Goal: Information Seeking & Learning: Learn about a topic

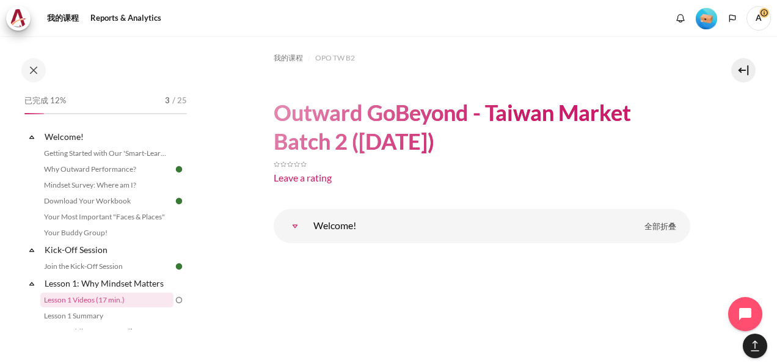
scroll to position [1689, 0]
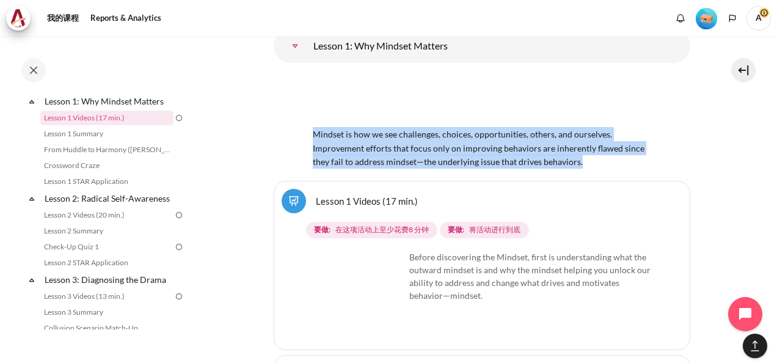
click at [385, 281] on img "内容" at bounding box center [360, 297] width 92 height 92
click at [385, 277] on img "内容" at bounding box center [360, 297] width 92 height 92
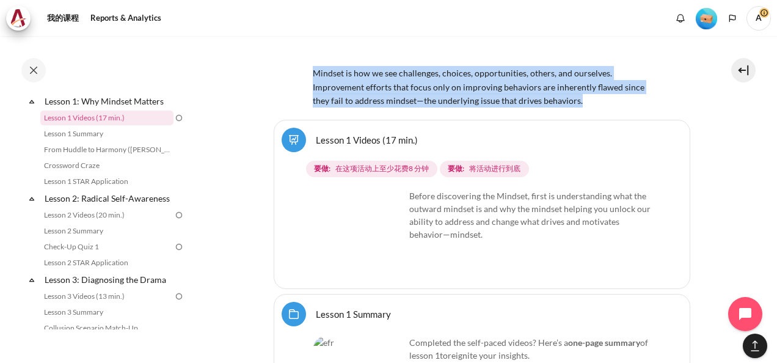
click at [355, 205] on img "内容" at bounding box center [360, 235] width 92 height 92
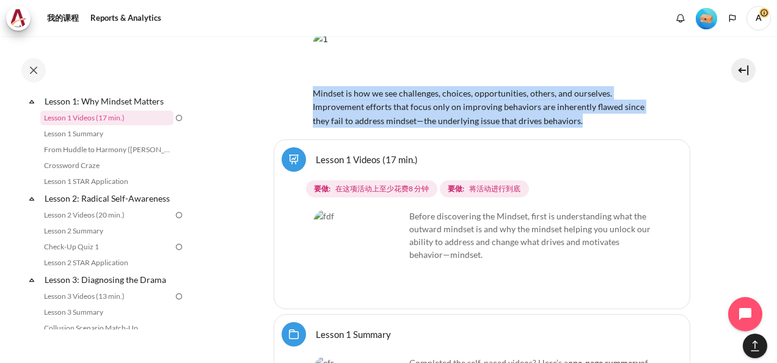
click at [316, 153] on link "Lesson 1 Videos (17 min.) 程序教学" at bounding box center [367, 159] width 102 height 12
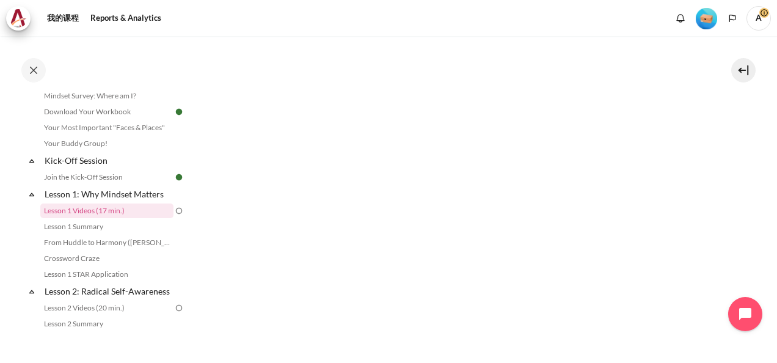
scroll to position [367, 0]
click at [719, 149] on section "我的课程 OPO TW B2 Lesson 1: Why Mindset Matters Lesson 1 Videos (17 min.) Lesson 1…" at bounding box center [482, 100] width 573 height 862
click at [377, 244] on img "内容" at bounding box center [482, 202] width 417 height 137
click at [484, 242] on img "内容" at bounding box center [482, 202] width 417 height 137
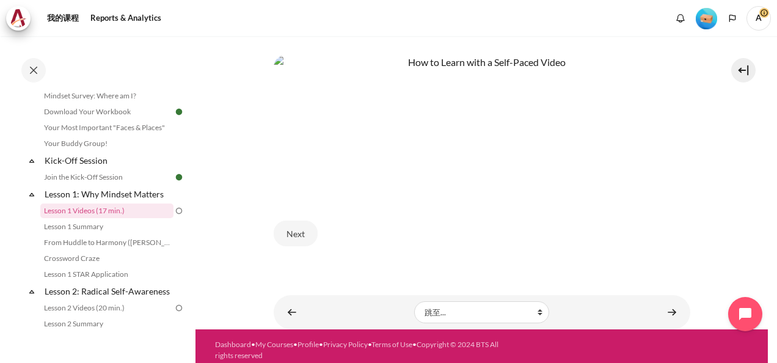
scroll to position [570, 0]
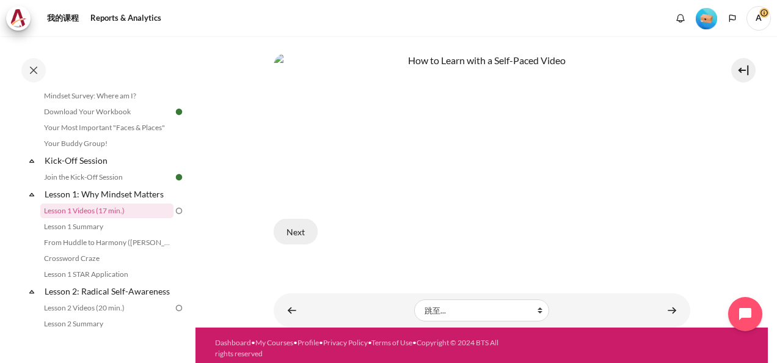
click at [293, 227] on button "Next" at bounding box center [296, 232] width 44 height 26
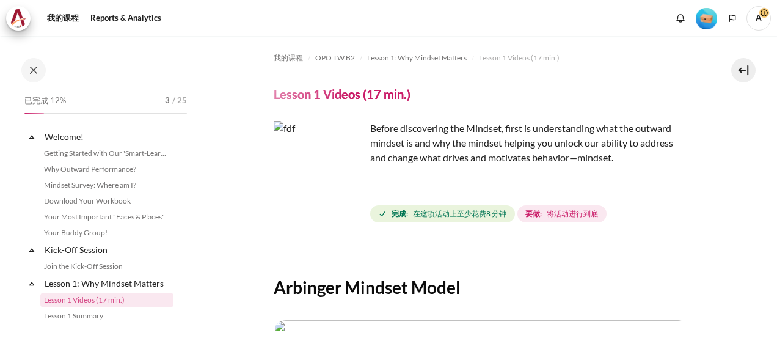
scroll to position [89, 0]
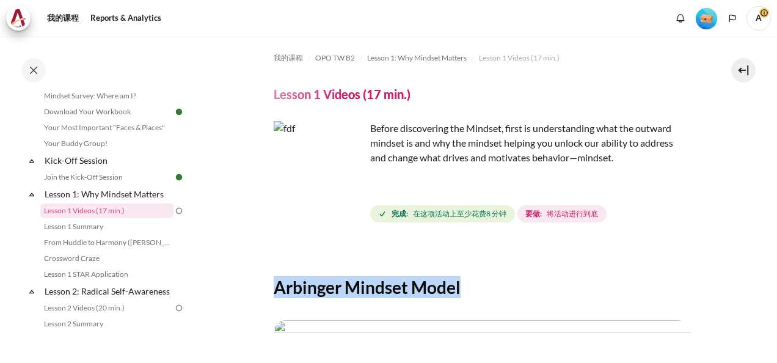
drag, startPoint x: 273, startPoint y: 285, endPoint x: 520, endPoint y: 289, distance: 246.4
click at [520, 289] on h2 "Arbinger Mindset Model" at bounding box center [482, 287] width 417 height 22
drag, startPoint x: 520, startPoint y: 289, endPoint x: 435, endPoint y: 290, distance: 84.4
copy h2 "Arbinger Mindset Model"
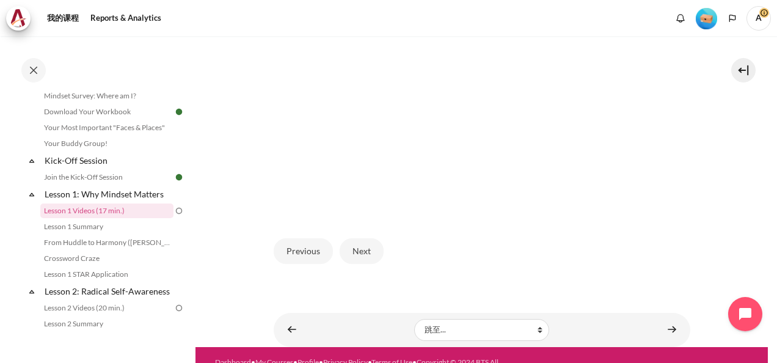
scroll to position [362, 0]
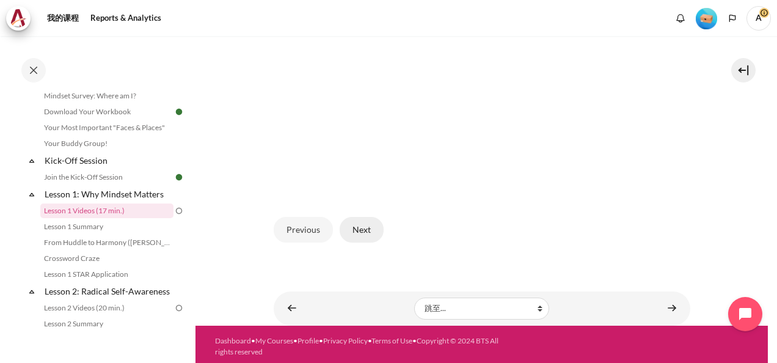
click at [367, 226] on button "Next" at bounding box center [362, 230] width 44 height 26
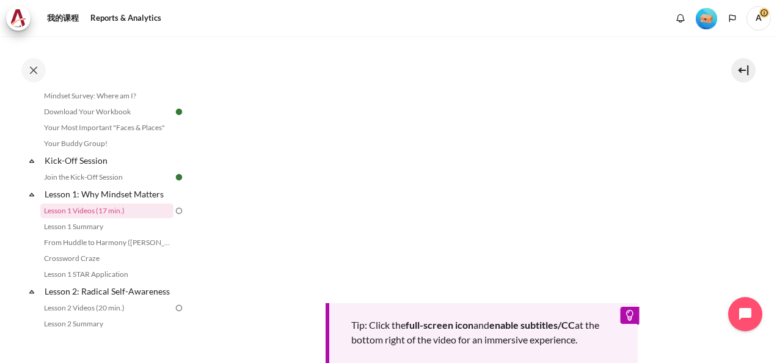
scroll to position [367, 0]
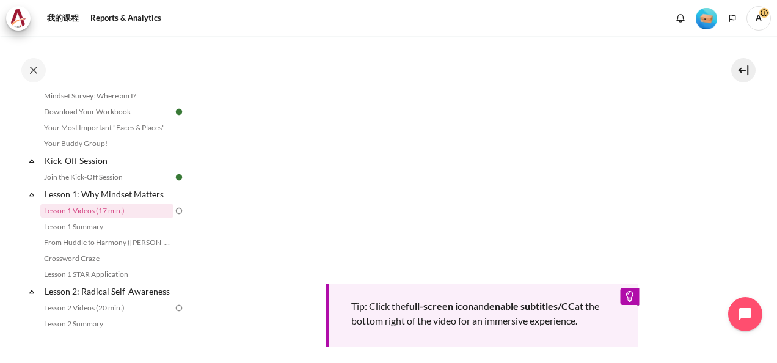
click at [749, 165] on section "我的课程 OPO TW B2 Lesson 1: Why Mindset Matters Lesson 1 Videos (17 min.) Lesson 1…" at bounding box center [482, 87] width 573 height 837
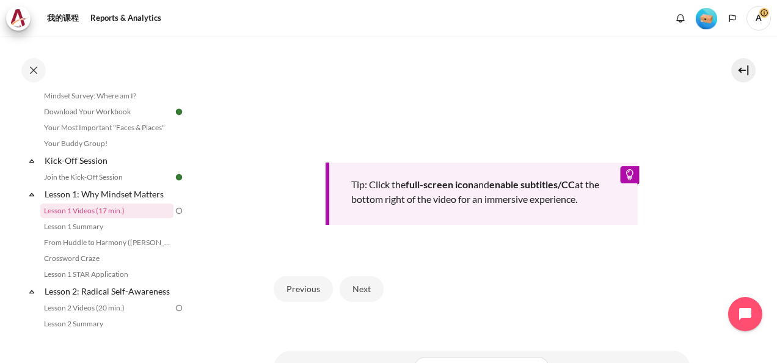
scroll to position [489, 0]
click at [532, 185] on b "enable subtitles/CC" at bounding box center [533, 184] width 86 height 12
click at [434, 180] on b "full-screen icon" at bounding box center [440, 184] width 68 height 12
click at [483, 179] on div "Tip: Click the full-screen icon and enable subtitles/CC at the bottom right of …" at bounding box center [482, 193] width 313 height 62
drag, startPoint x: 352, startPoint y: 181, endPoint x: 603, endPoint y: 193, distance: 250.9
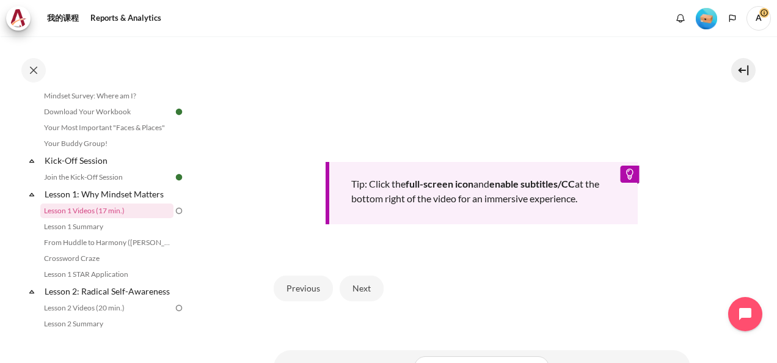
click at [603, 193] on div "Tip: Click the full-screen icon and enable subtitles/CC at the bottom right of …" at bounding box center [482, 193] width 313 height 62
drag, startPoint x: 603, startPoint y: 193, endPoint x: 506, endPoint y: 190, distance: 96.6
copy div "Tip: Click the full-screen icon and enable subtitles/CC at the bottom right of …"
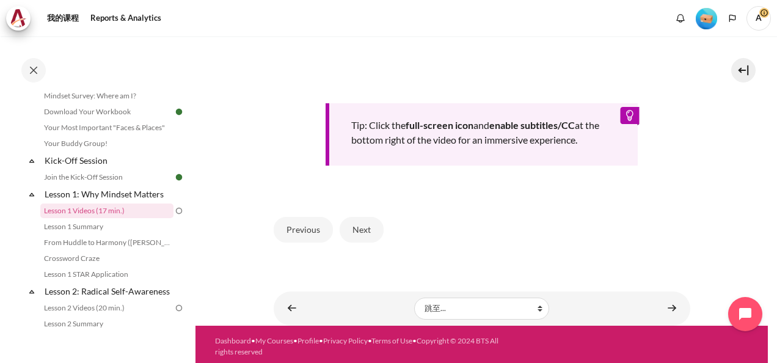
scroll to position [548, 0]
click at [359, 226] on button "Next" at bounding box center [362, 230] width 44 height 26
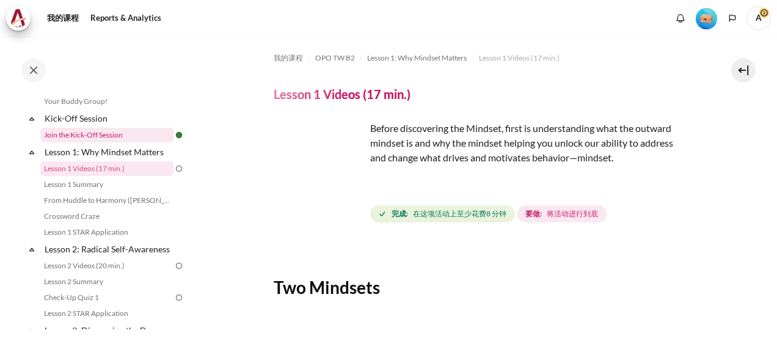
scroll to position [150, 0]
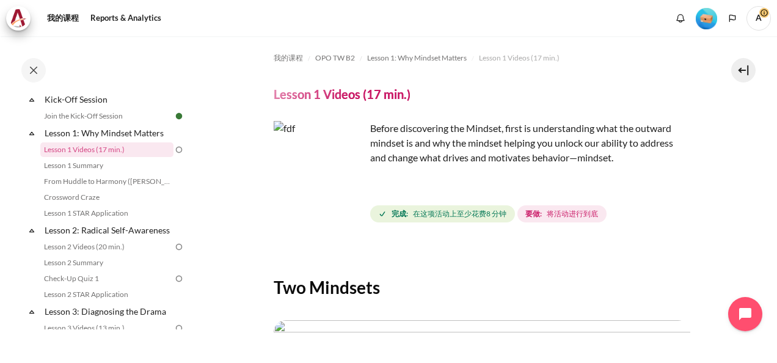
click at [293, 149] on img "内容" at bounding box center [320, 167] width 92 height 92
click at [349, 188] on img "内容" at bounding box center [320, 167] width 92 height 92
click at [334, 202] on img "内容" at bounding box center [320, 167] width 92 height 92
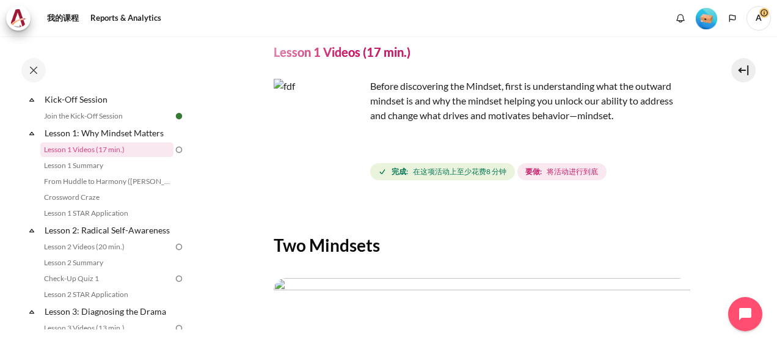
scroll to position [61, 0]
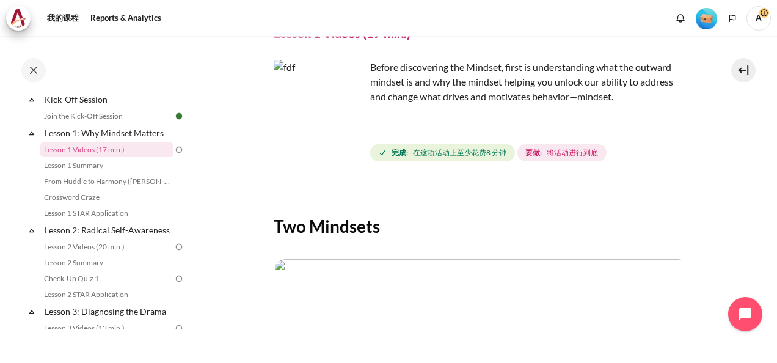
click at [298, 117] on img "内容" at bounding box center [320, 106] width 92 height 92
click at [333, 105] on img "内容" at bounding box center [320, 106] width 92 height 92
click at [345, 120] on img "内容" at bounding box center [320, 106] width 92 height 92
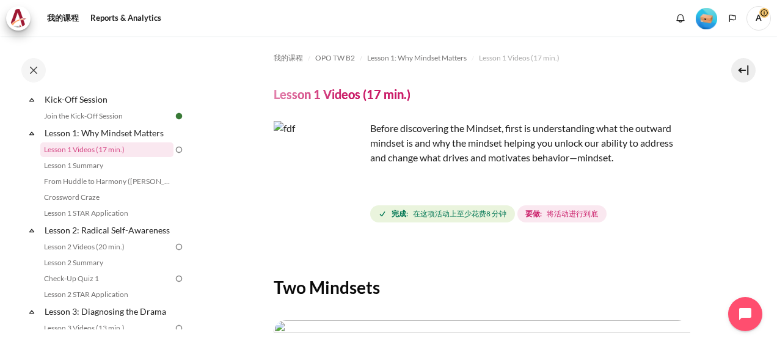
click at [344, 190] on img "内容" at bounding box center [320, 167] width 92 height 92
click at [441, 136] on p "Before discovering the Mindset, first is understanding what the outward mindset…" at bounding box center [482, 143] width 417 height 44
click at [400, 216] on strong "完成:" at bounding box center [400, 213] width 17 height 11
click at [337, 196] on img "内容" at bounding box center [320, 167] width 92 height 92
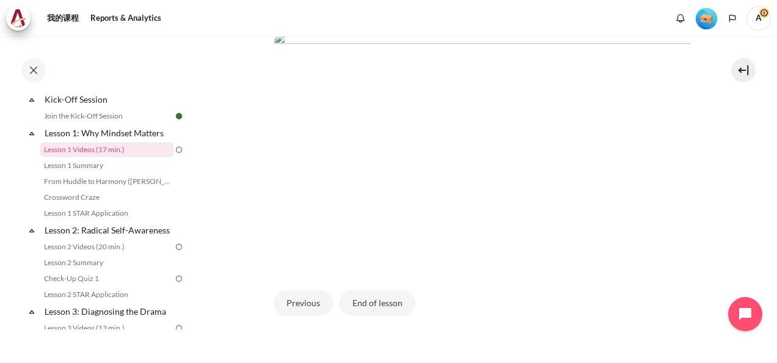
scroll to position [306, 0]
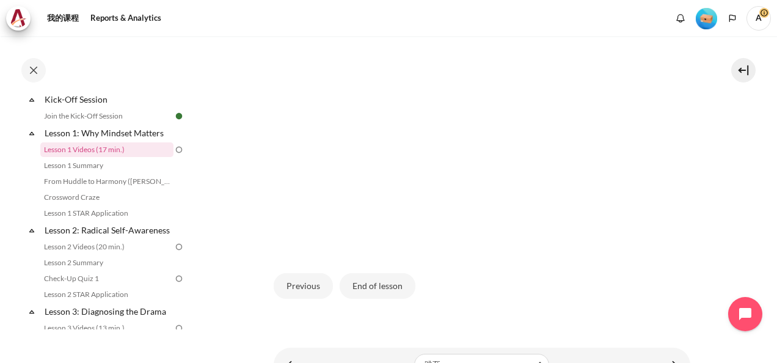
click at [476, 188] on img "内容" at bounding box center [482, 132] width 417 height 235
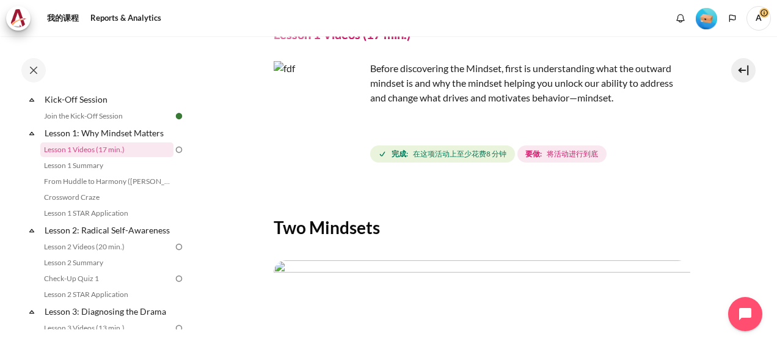
scroll to position [0, 0]
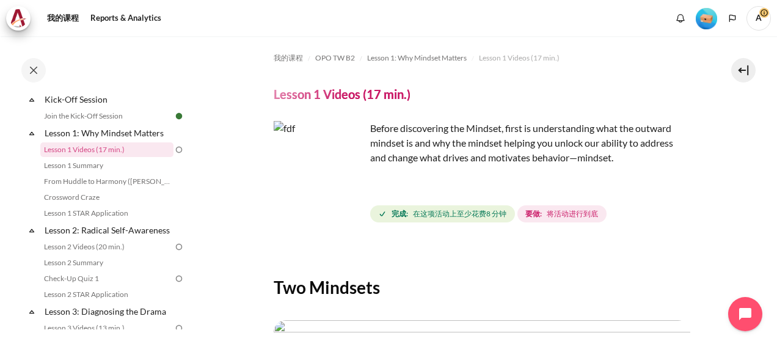
click at [441, 221] on span "完成: 在这项活动上至少花费8 分钟" at bounding box center [442, 213] width 145 height 17
click at [567, 132] on p "Before discovering the Mindset, first is understanding what the outward mindset…" at bounding box center [482, 143] width 417 height 44
click at [302, 101] on h4 "Lesson 1 Videos (17 min.)" at bounding box center [342, 94] width 137 height 16
click at [145, 145] on link "Lesson 1 Videos (17 min.)" at bounding box center [106, 149] width 133 height 15
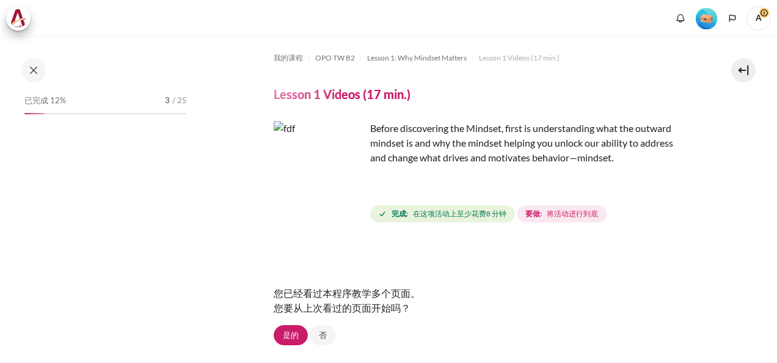
scroll to position [89, 0]
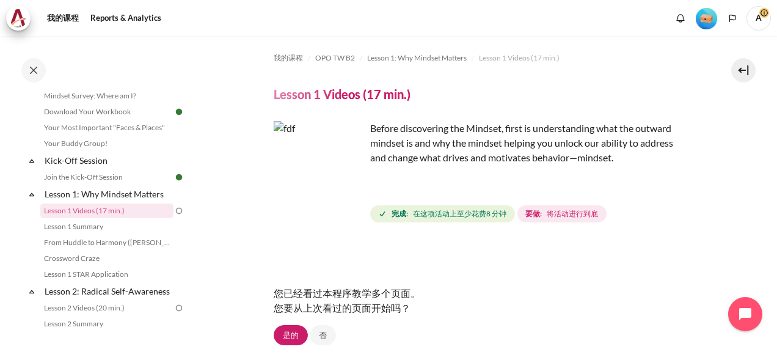
click at [347, 188] on img "内容" at bounding box center [320, 167] width 92 height 92
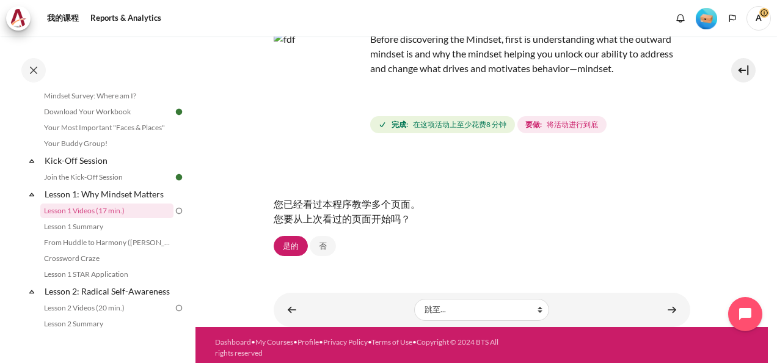
scroll to position [94, 0]
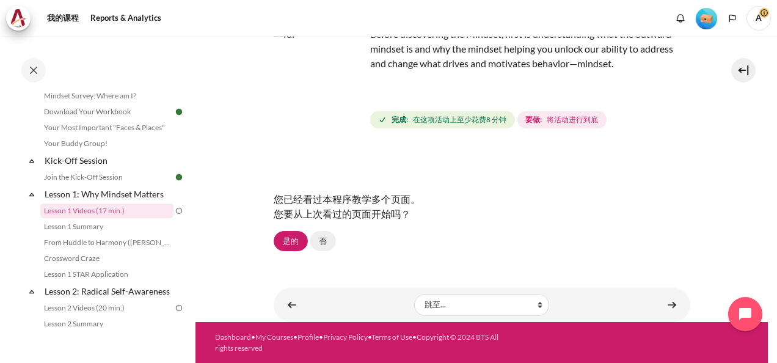
click at [324, 244] on link "否" at bounding box center [323, 241] width 26 height 21
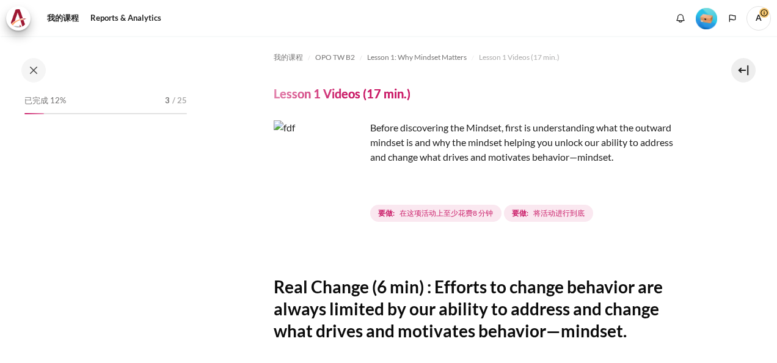
scroll to position [89, 0]
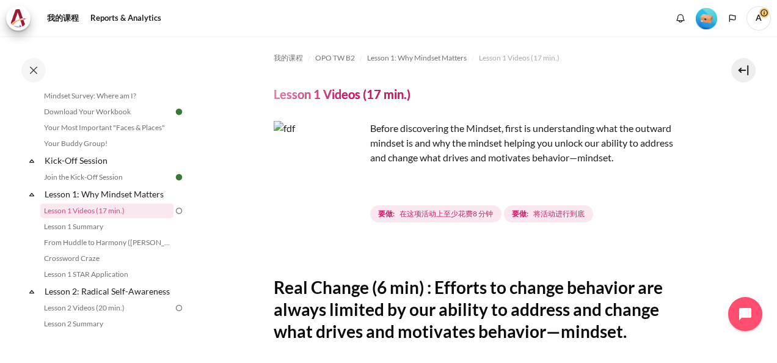
click at [454, 215] on span "在这项活动上至少花费8 分钟" at bounding box center [447, 213] width 94 height 11
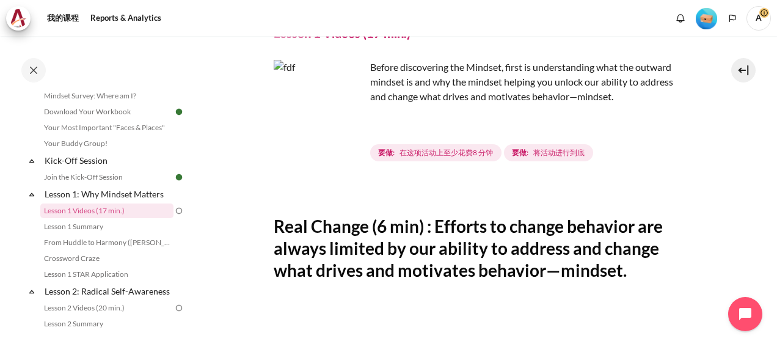
scroll to position [122, 0]
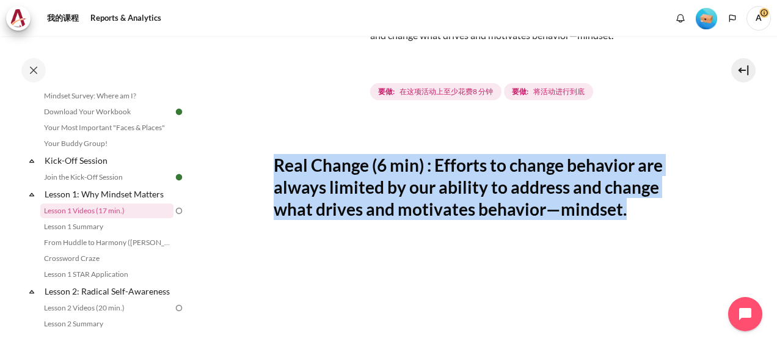
drag, startPoint x: 276, startPoint y: 168, endPoint x: 634, endPoint y: 204, distance: 360.6
click at [634, 204] on h2 "Real Change (6 min) : Efforts to change behavior are always limited by our abil…" at bounding box center [482, 187] width 417 height 67
copy h2 "Real Change (6 min) : Efforts to change behavior are always limited by our abil…"
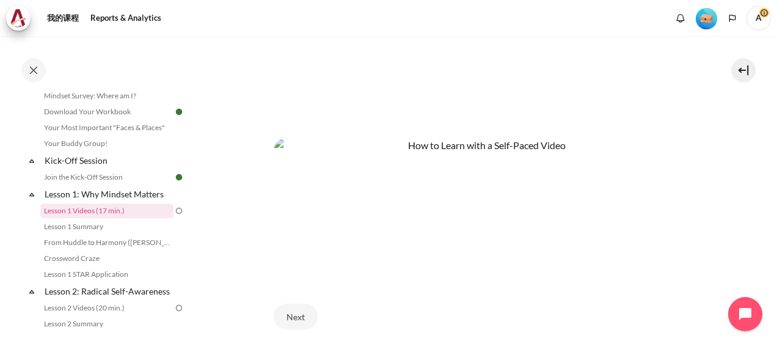
scroll to position [550, 0]
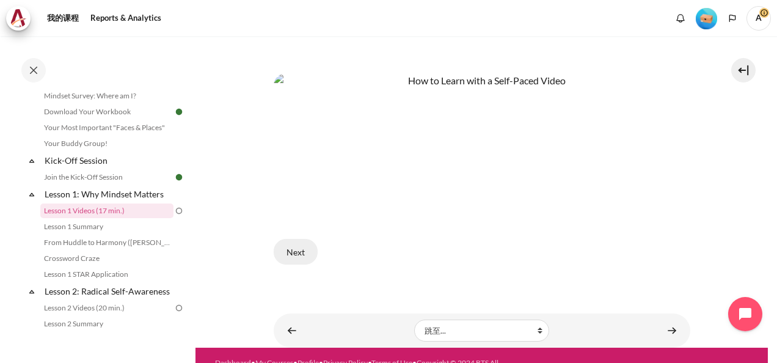
click at [302, 245] on button "Next" at bounding box center [296, 252] width 44 height 26
click at [300, 246] on button "Next" at bounding box center [296, 252] width 44 height 26
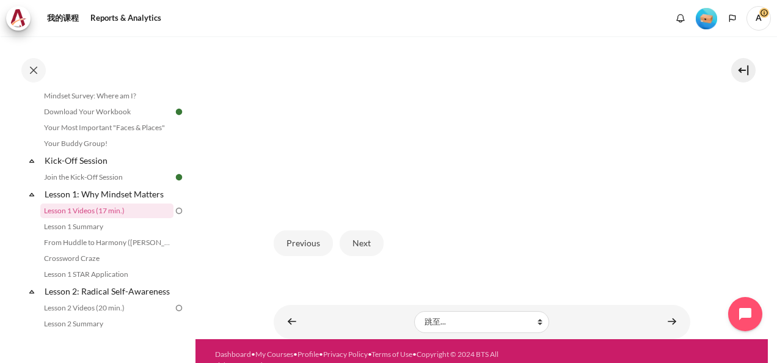
scroll to position [362, 0]
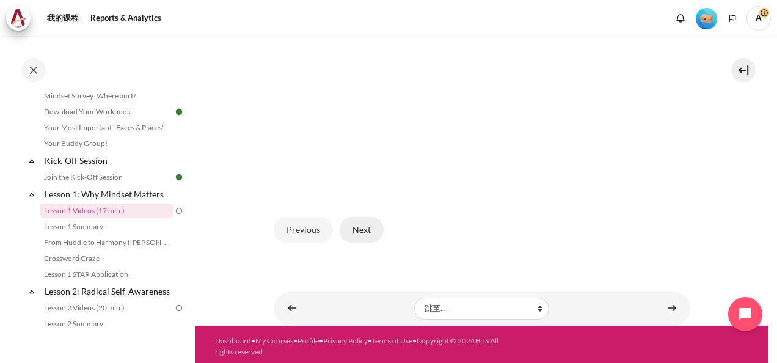
click at [361, 232] on button "Next" at bounding box center [362, 230] width 44 height 26
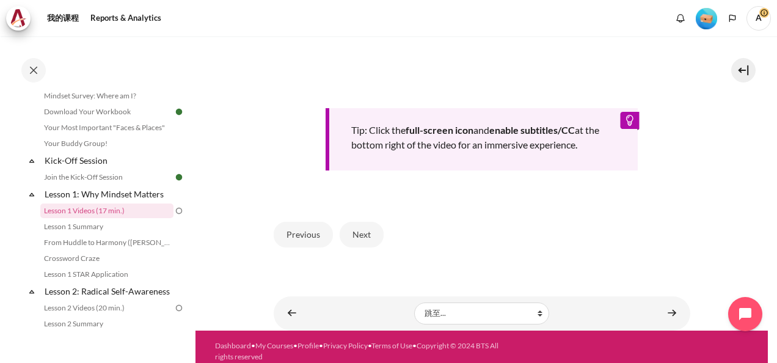
scroll to position [548, 0]
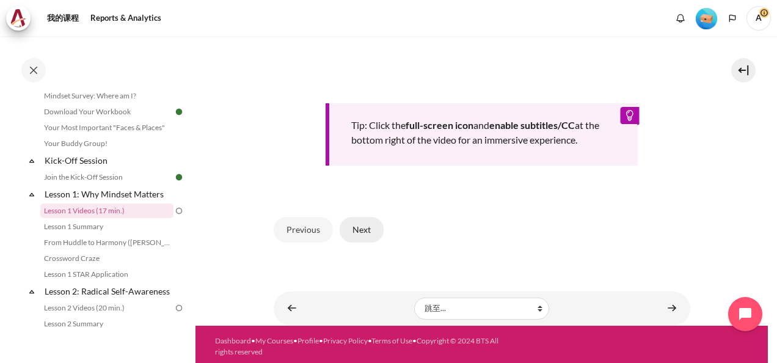
click at [366, 227] on button "Next" at bounding box center [362, 230] width 44 height 26
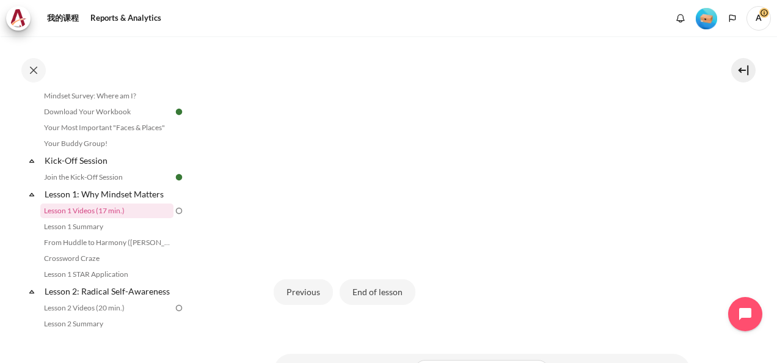
scroll to position [362, 0]
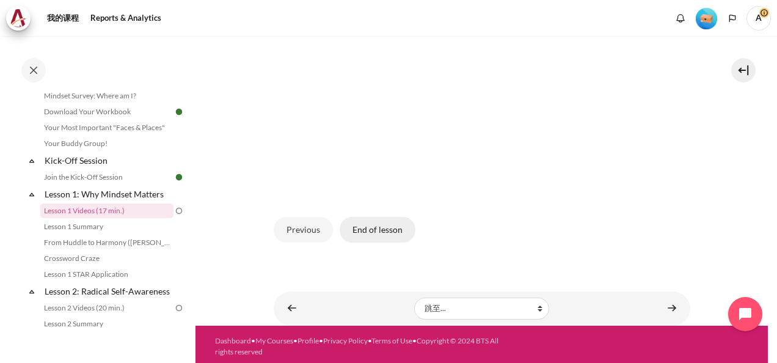
click at [391, 227] on button "End of lesson" at bounding box center [378, 230] width 76 height 26
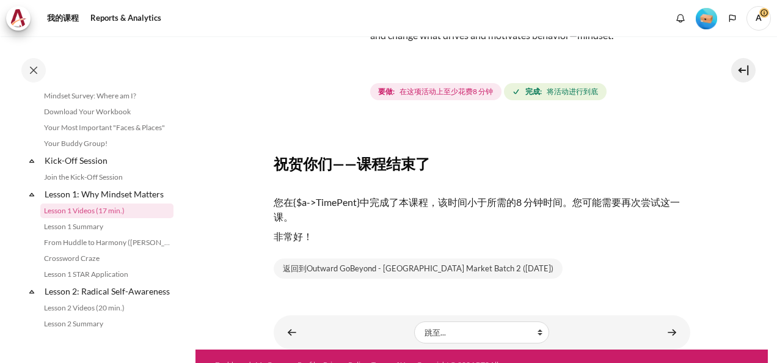
scroll to position [150, 0]
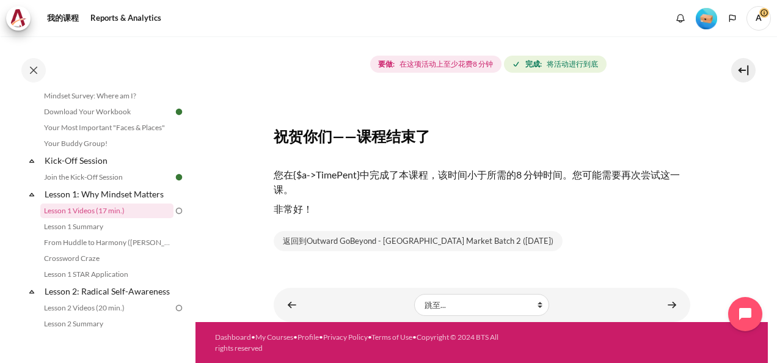
click at [295, 206] on p "非常好！" at bounding box center [482, 209] width 417 height 15
click at [151, 212] on link "Lesson 1 Videos (17 min.)" at bounding box center [106, 211] width 133 height 15
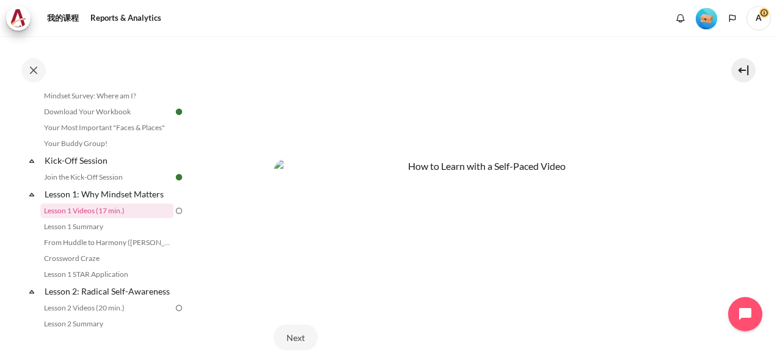
scroll to position [489, 0]
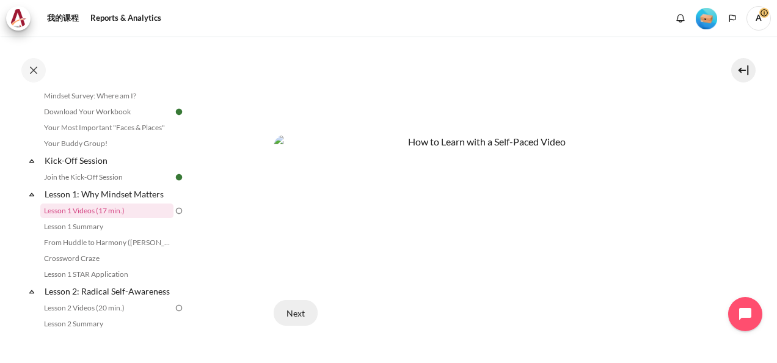
click at [298, 305] on button "Next" at bounding box center [296, 313] width 44 height 26
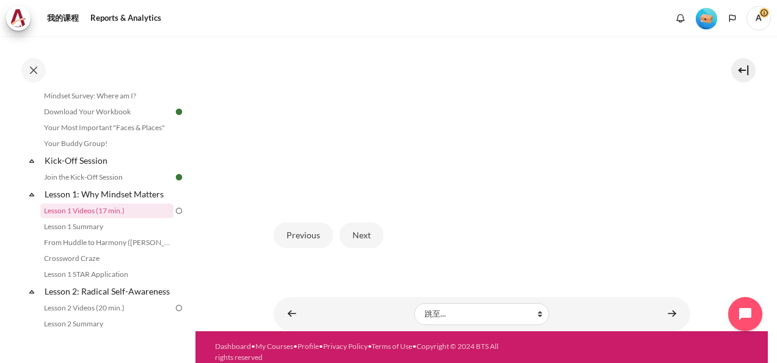
scroll to position [362, 0]
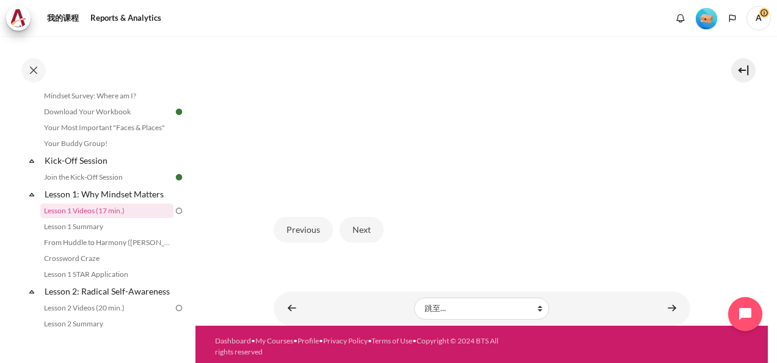
click at [174, 211] on img at bounding box center [179, 210] width 11 height 11
click at [174, 210] on img at bounding box center [179, 210] width 11 height 11
click at [109, 212] on link "Lesson 1 Videos (17 min.)" at bounding box center [106, 211] width 133 height 15
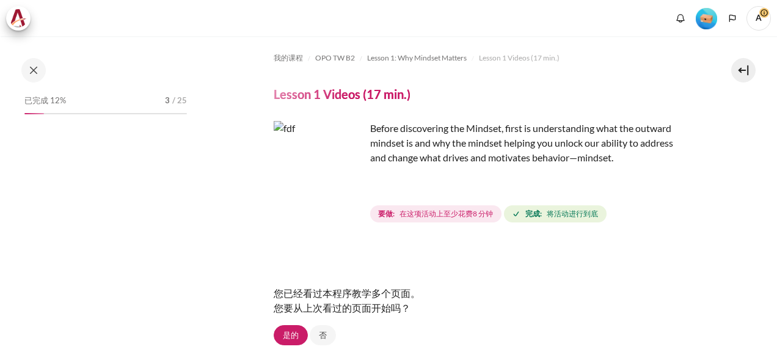
scroll to position [89, 0]
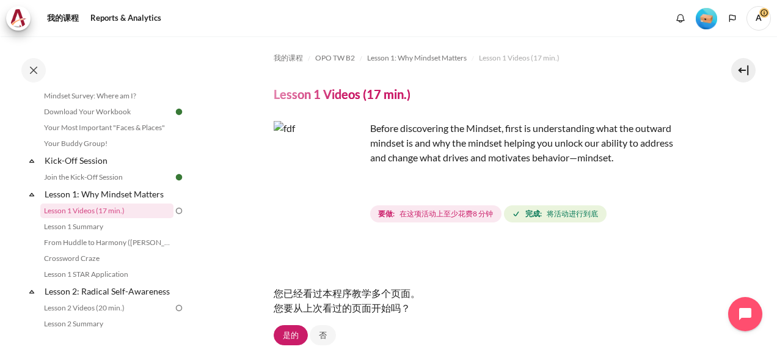
click at [348, 187] on img "内容" at bounding box center [320, 167] width 92 height 92
click at [422, 134] on p "Before discovering the Mindset, first is understanding what the outward mindset…" at bounding box center [482, 143] width 417 height 44
click at [532, 209] on strong "完成:" at bounding box center [534, 213] width 17 height 11
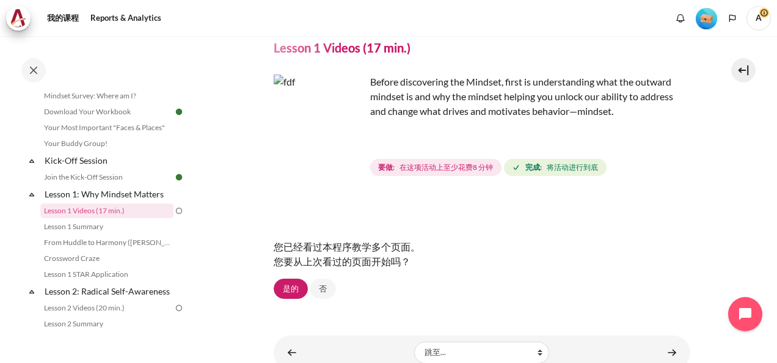
scroll to position [94, 0]
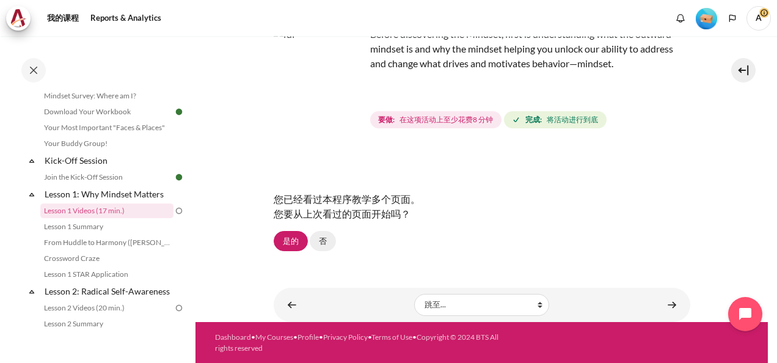
click at [318, 241] on link "否" at bounding box center [323, 241] width 26 height 21
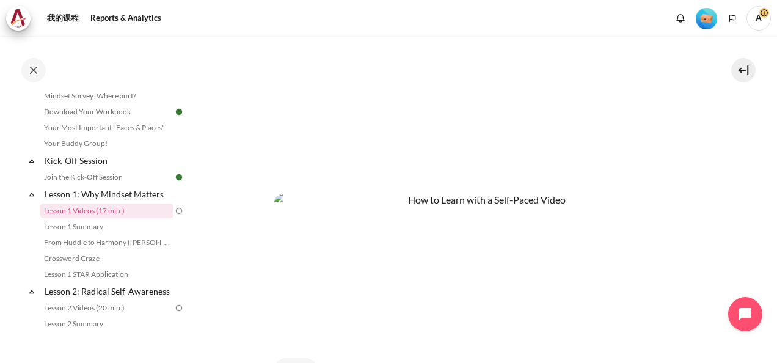
scroll to position [550, 0]
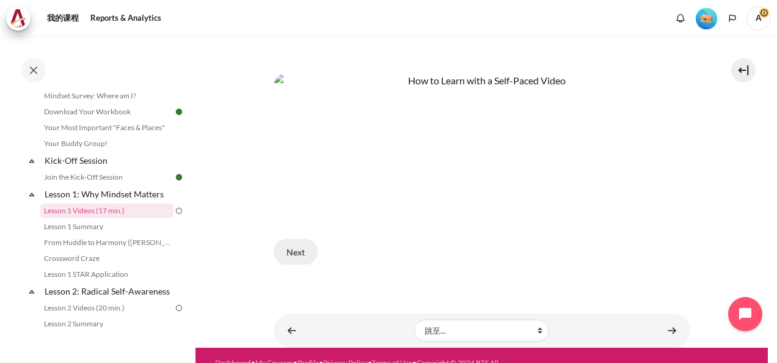
click at [298, 242] on button "Next" at bounding box center [296, 252] width 44 height 26
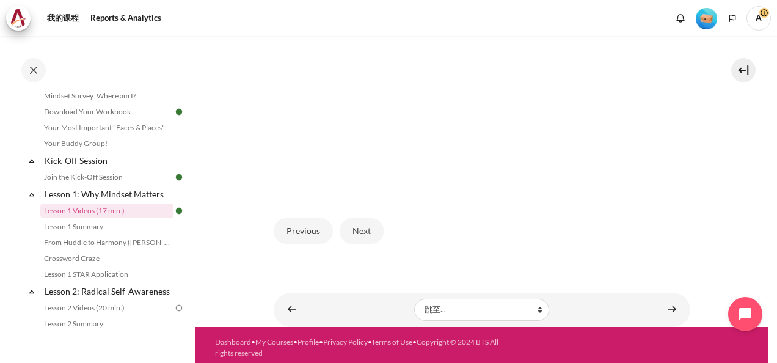
scroll to position [362, 0]
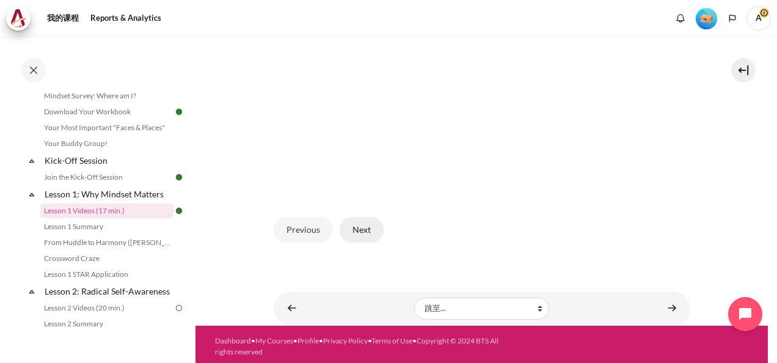
click at [350, 222] on button "Next" at bounding box center [362, 230] width 44 height 26
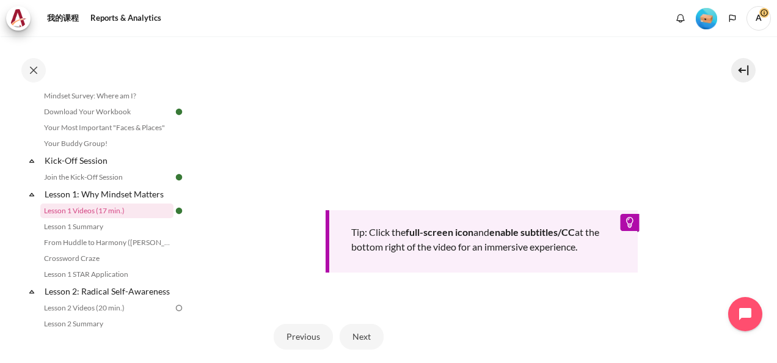
scroll to position [489, 0]
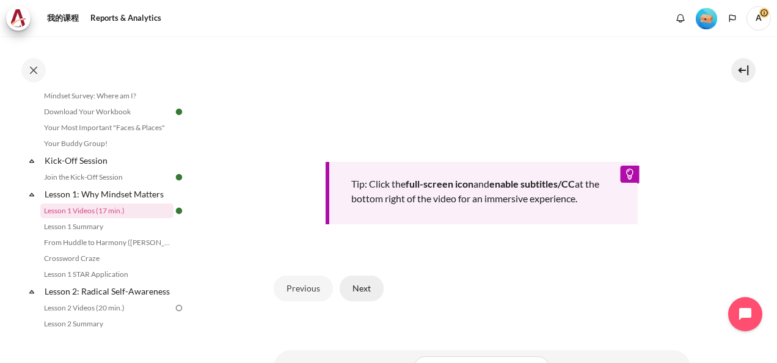
click at [363, 290] on button "Next" at bounding box center [362, 289] width 44 height 26
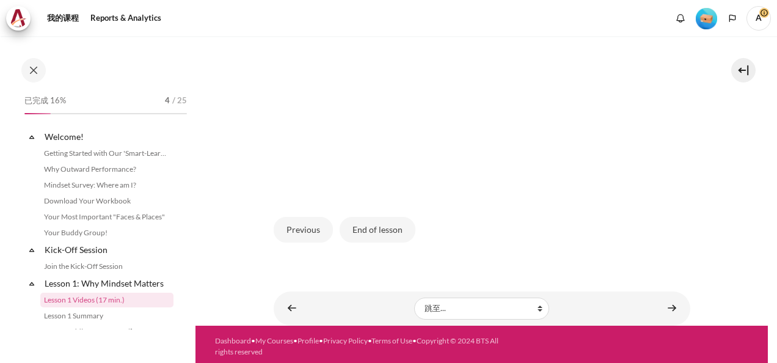
scroll to position [89, 0]
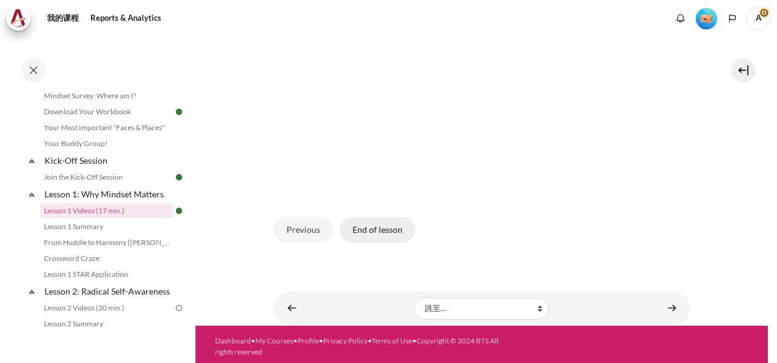
click at [389, 229] on button "End of lesson" at bounding box center [378, 230] width 76 height 26
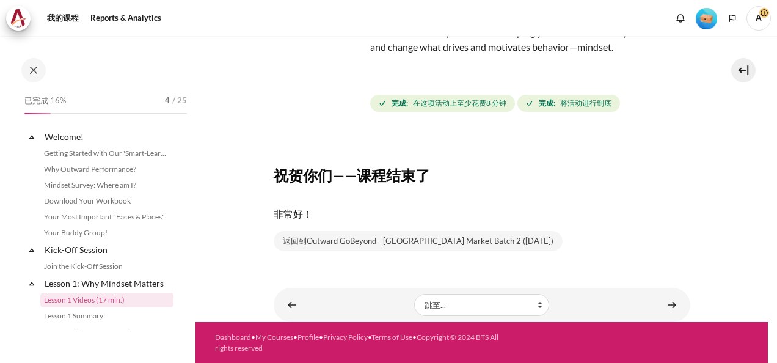
scroll to position [89, 0]
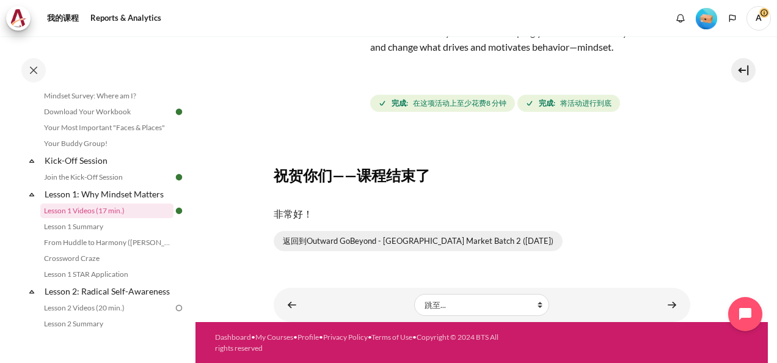
click at [425, 246] on link "返回到Outward GoBeyond - Taiwan Market Batch 2 (Sep 2025)" at bounding box center [418, 241] width 289 height 21
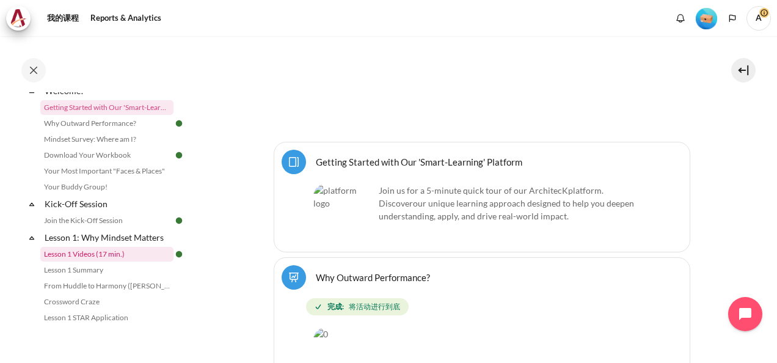
scroll to position [183, 0]
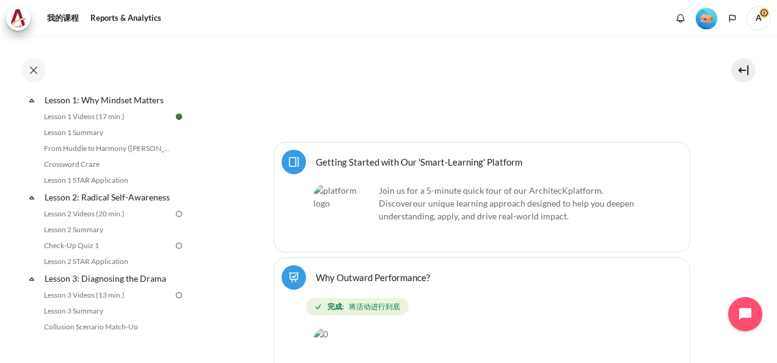
click at [467, 202] on span "our unique learning approach designed to help you deepen understanding, apply, …" at bounding box center [506, 209] width 255 height 23
click at [316, 158] on link "Getting Started with Our 'Smart-Learning' Platform 网页" at bounding box center [419, 162] width 207 height 12
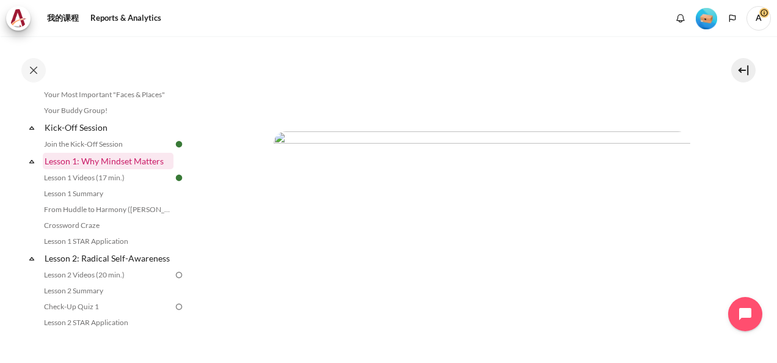
scroll to position [611, 0]
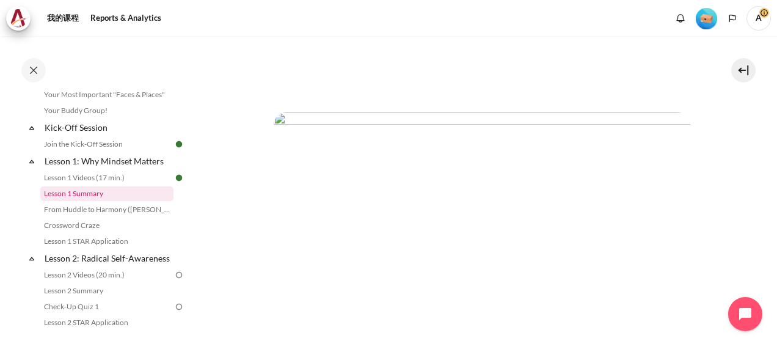
click at [103, 194] on link "Lesson 1 Summary" at bounding box center [106, 193] width 133 height 15
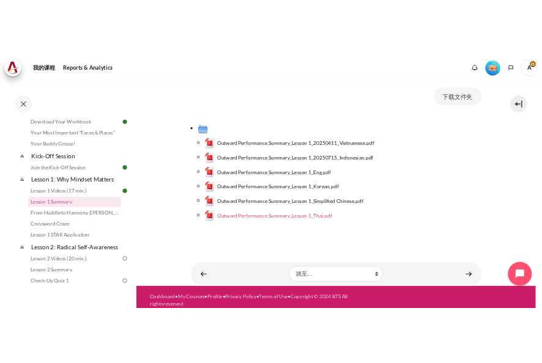
scroll to position [122, 0]
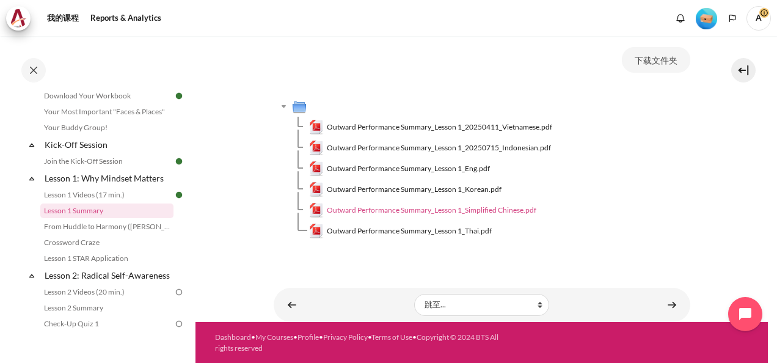
click at [515, 207] on span "Outward Performance Summary_Lesson 1_Simplified Chinese.pdf" at bounding box center [432, 210] width 210 height 11
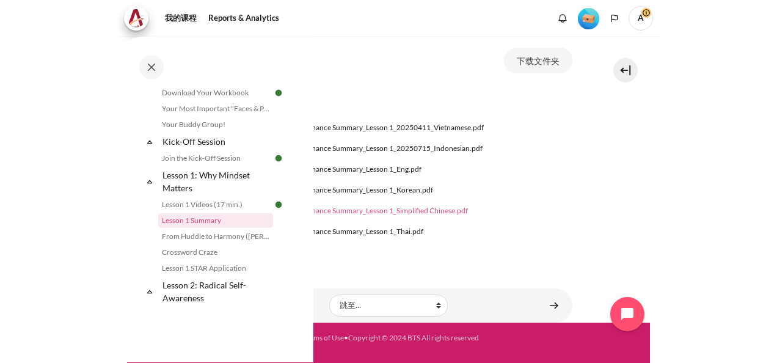
scroll to position [120, 0]
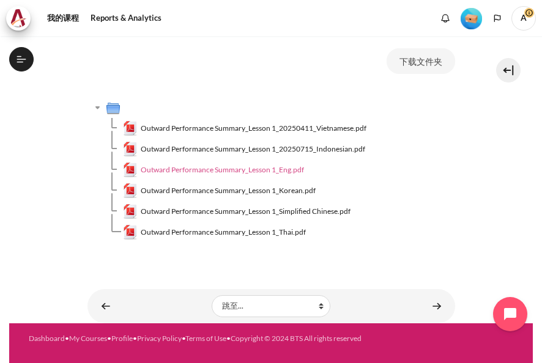
click at [230, 164] on span "Outward Performance Summary_Lesson 1_Eng.pdf" at bounding box center [222, 169] width 163 height 11
click at [265, 169] on span "Outward Performance Summary_Lesson 1_Eng.pdf" at bounding box center [222, 169] width 163 height 11
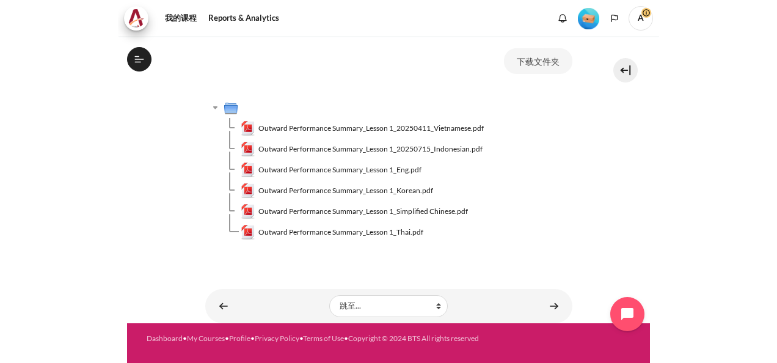
scroll to position [111, 0]
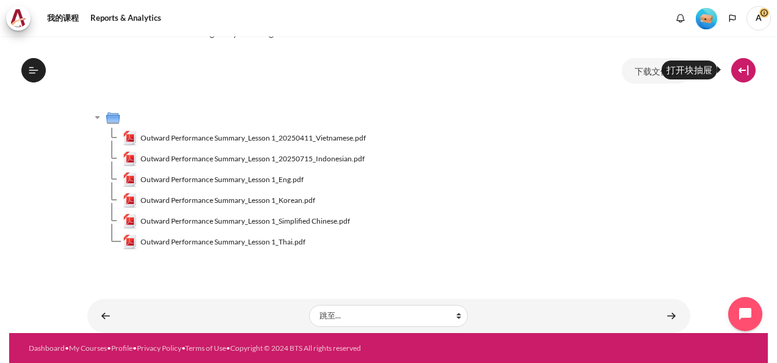
click at [743, 65] on button at bounding box center [744, 70] width 24 height 24
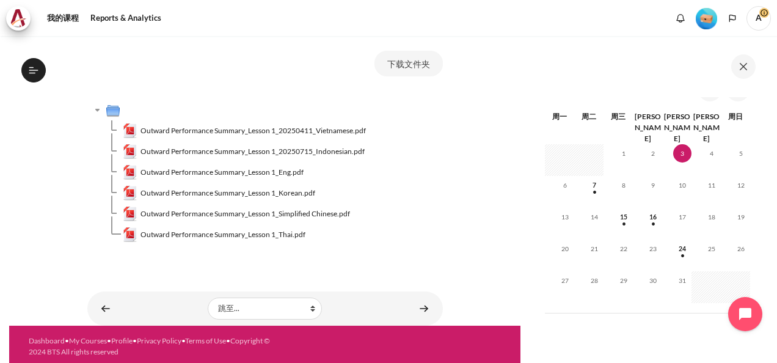
scroll to position [122, 0]
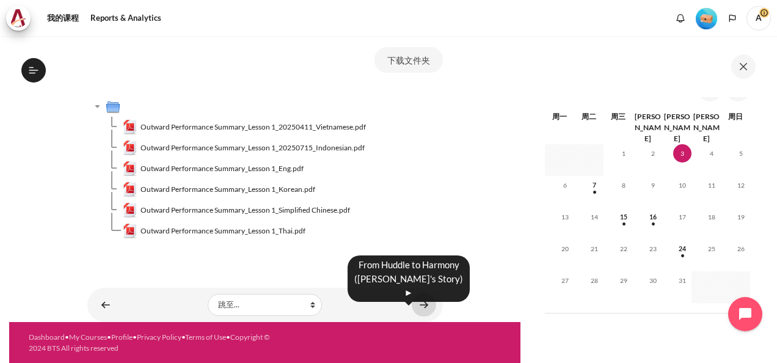
click at [416, 304] on link "内容" at bounding box center [424, 305] width 24 height 24
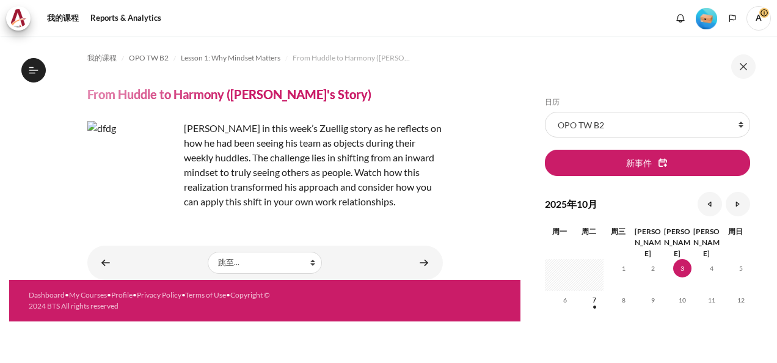
scroll to position [121, 0]
click at [741, 70] on button at bounding box center [744, 66] width 24 height 24
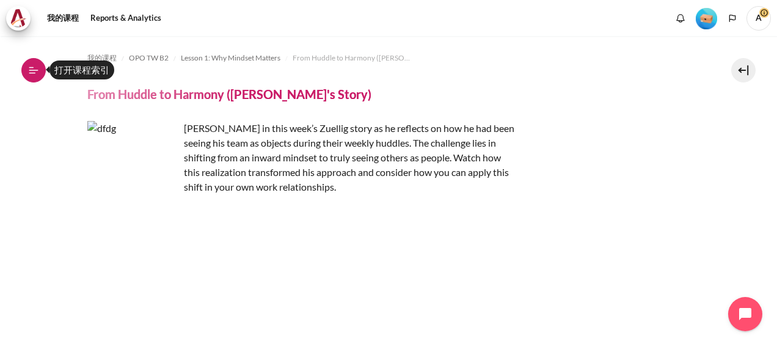
click at [34, 71] on icon at bounding box center [33, 70] width 11 height 11
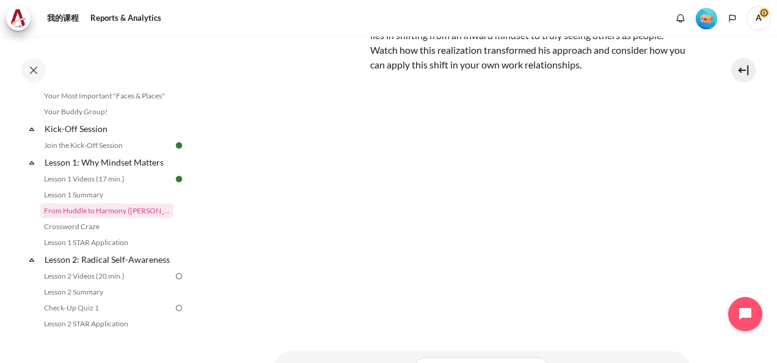
scroll to position [182, 0]
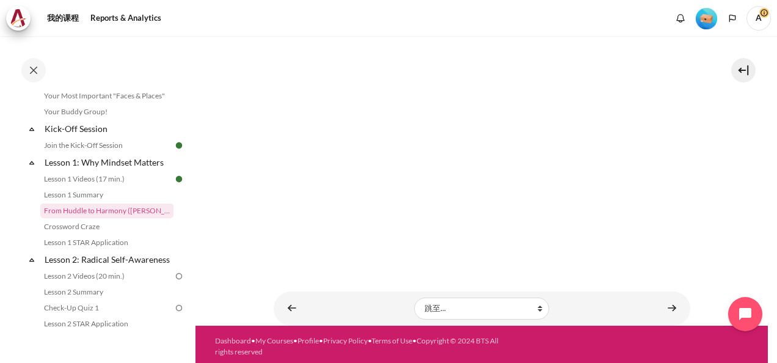
click at [718, 150] on section "我的课程 OPO TW B2 Lesson 1: Why Mindset Matters From Huddle to Harmony (Khoo Ghi P…" at bounding box center [482, 90] width 573 height 472
click at [666, 309] on link "内容" at bounding box center [672, 308] width 24 height 24
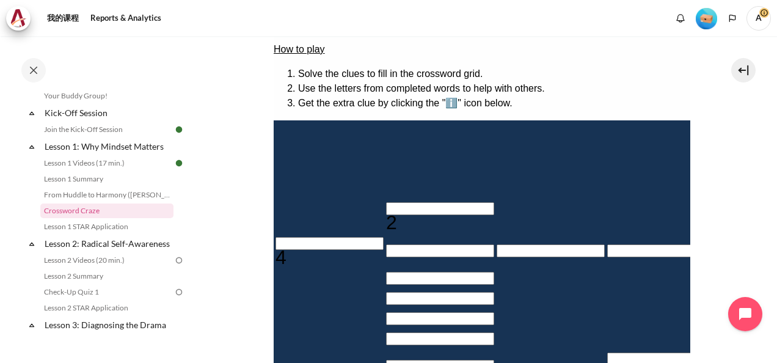
scroll to position [183, 0]
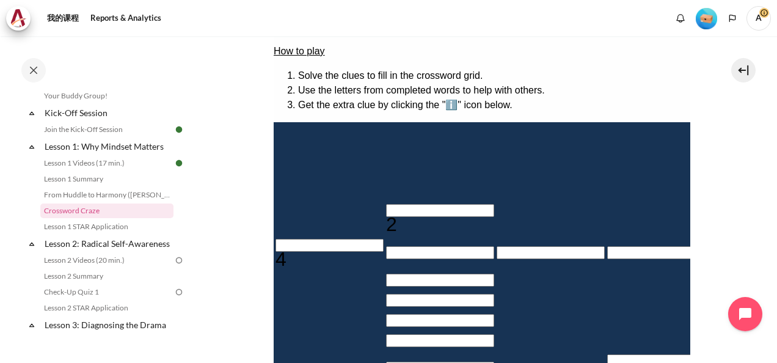
click at [469, 98] on li "Get the extra clue by clicking the "ℹ️" icon below." at bounding box center [494, 105] width 392 height 15
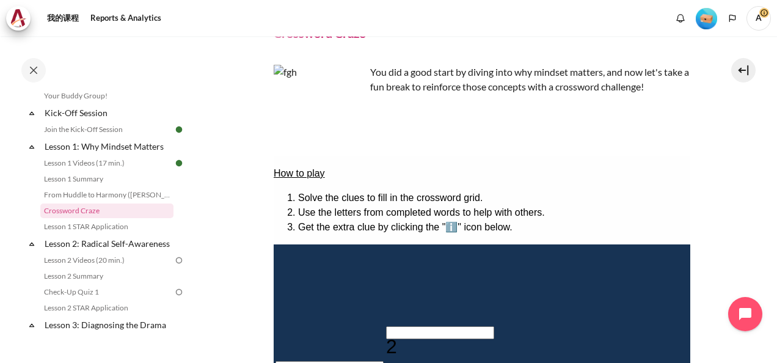
scroll to position [122, 0]
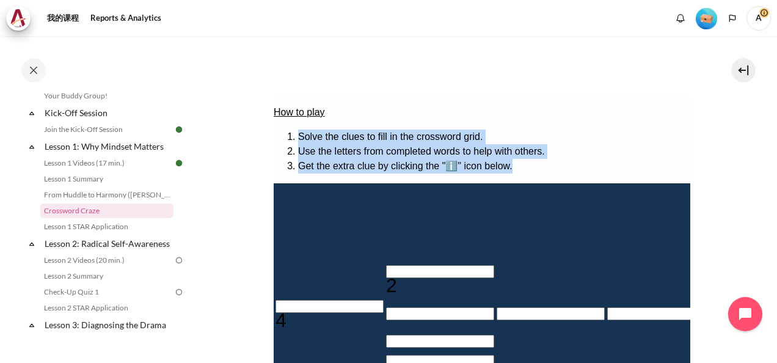
drag, startPoint x: 298, startPoint y: 132, endPoint x: 573, endPoint y: 160, distance: 275.9
click at [573, 160] on ol "Solve the clues to fill in the crossword grid. Use the letters from completed w…" at bounding box center [481, 152] width 417 height 44
copy ol "Solve the clues to fill in the crossword grid. Use the letters from completed w…"
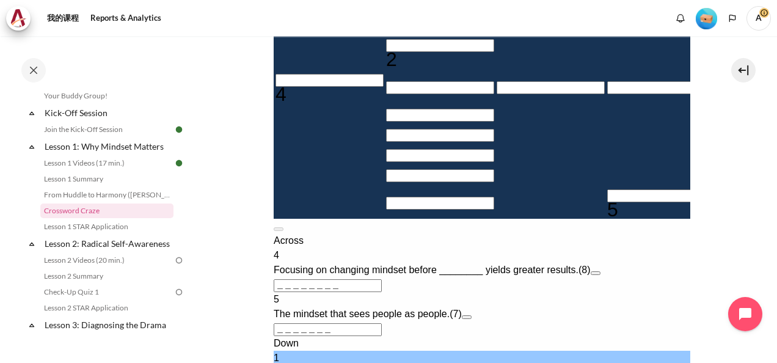
scroll to position [367, 0]
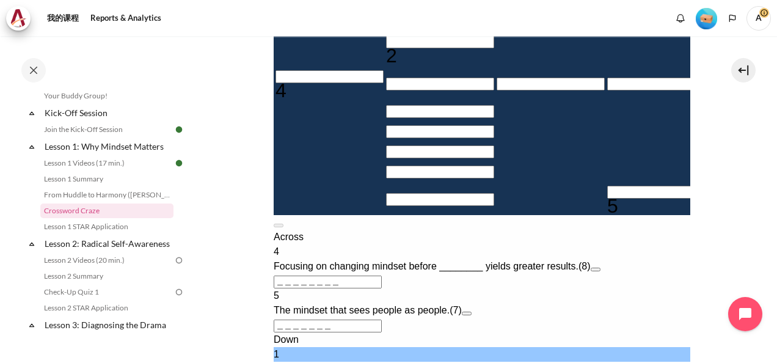
click at [386, 48] on input "Crossword grid. Use arrow keys to navigate and the keyboard to enter characters…" at bounding box center [440, 41] width 108 height 13
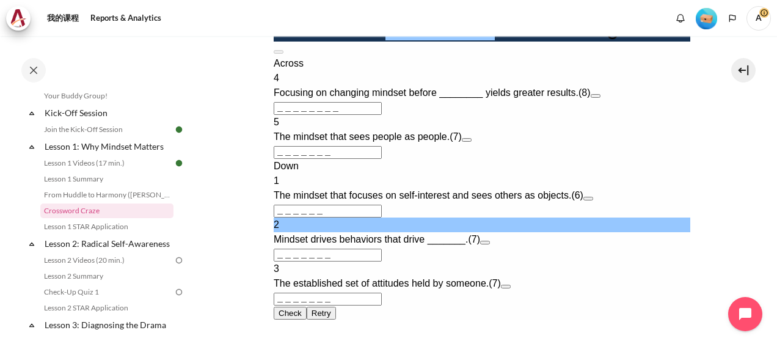
scroll to position [550, 0]
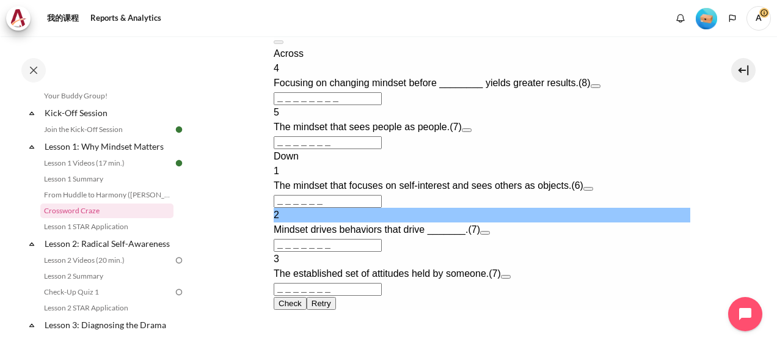
click at [600, 88] on button "Open extra clue for 4 Across. Focusing on changing mindset before ________ yiel…" at bounding box center [595, 86] width 10 height 4
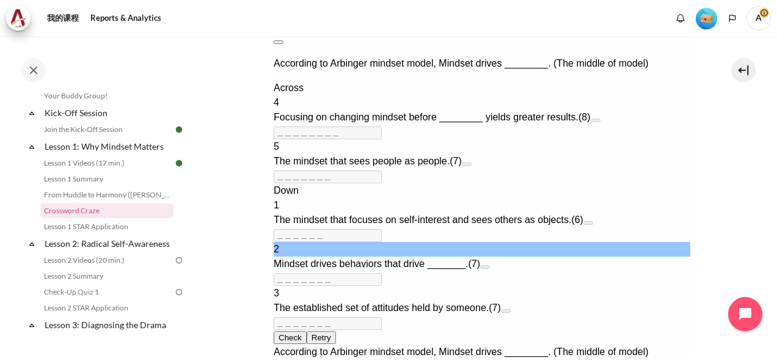
scroll to position [374, 0]
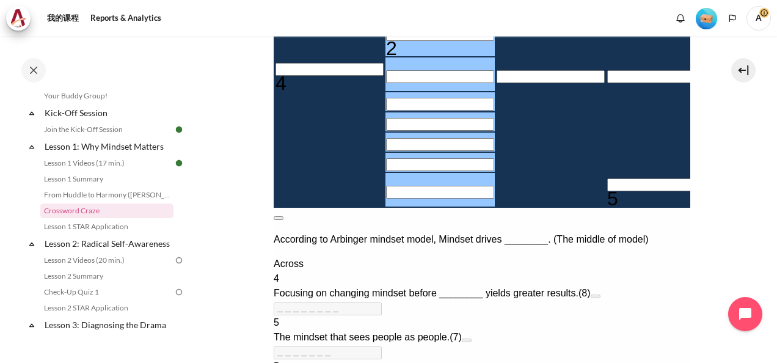
click at [543, 232] on p "According to Arbinger mindset model, Mindset drives ________. (The middle of mo…" at bounding box center [481, 239] width 417 height 15
click at [538, 232] on p "According to Arbinger mindset model, Mindset drives ________. (The middle of mo…" at bounding box center [481, 239] width 417 height 15
click at [540, 232] on p "According to Arbinger mindset model, Mindset drives ________. (The middle of mo…" at bounding box center [481, 239] width 417 height 15
click at [283, 216] on button at bounding box center [278, 218] width 10 height 4
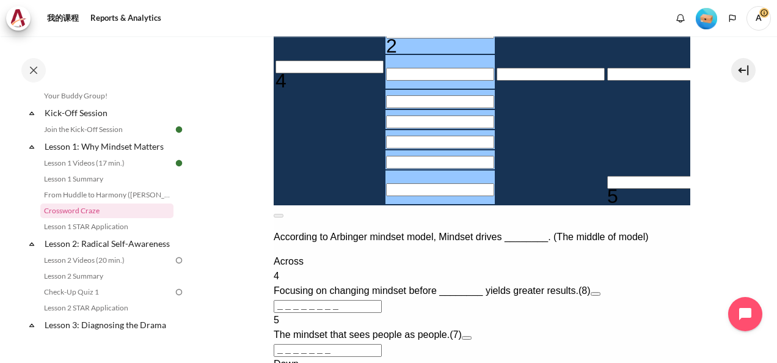
click at [386, 39] on input "Row 4, Column 2. 2 Down. Mindset drives behaviors that drive _______., Letter 1…" at bounding box center [440, 32] width 108 height 13
type input "B＿＿＿＿＿＿"
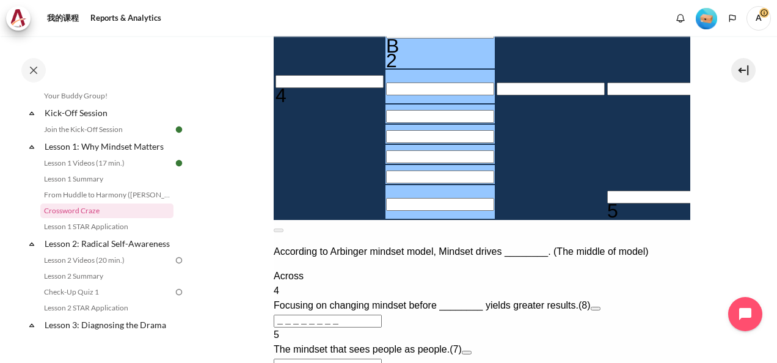
click at [386, 95] on input "Row 5, Column 2. 2 Down. Mindset drives behaviors that drive _______., Letter 2…" at bounding box center [440, 89] width 108 height 13
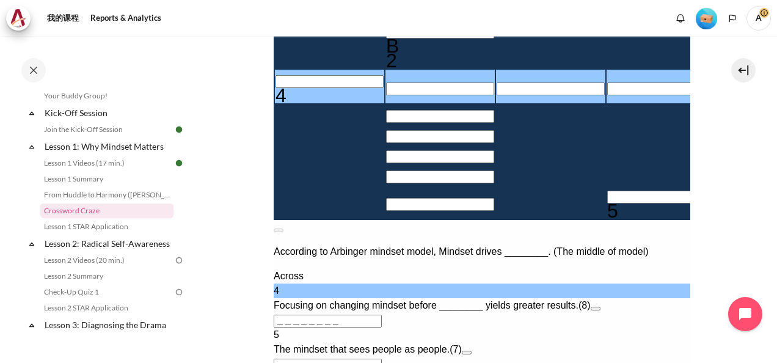
type input "＿E＿＿＿＿＿＿"
type input "BE＿＿＿＿＿"
click at [386, 123] on input "Row 6, Column 2. 2 Down. Mindset drives behaviors that drive _______., Letter 3…" at bounding box center [440, 116] width 108 height 13
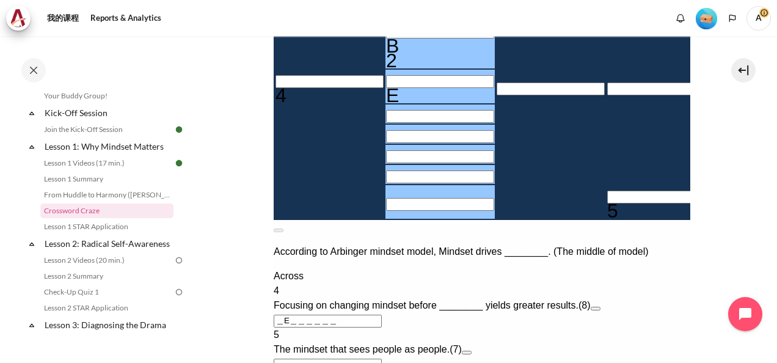
type input "BEH＿＿＿＿"
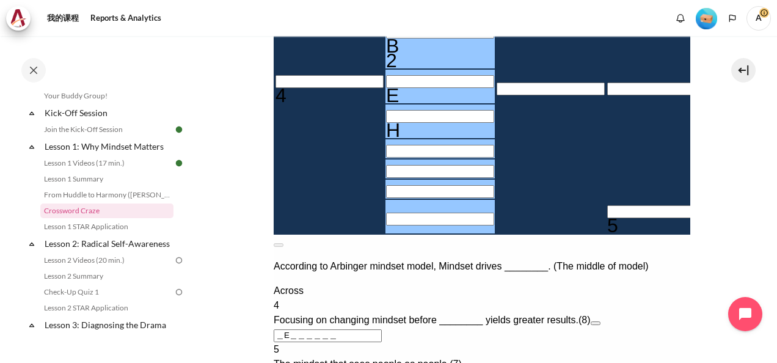
type input "BEHA＿＿＿"
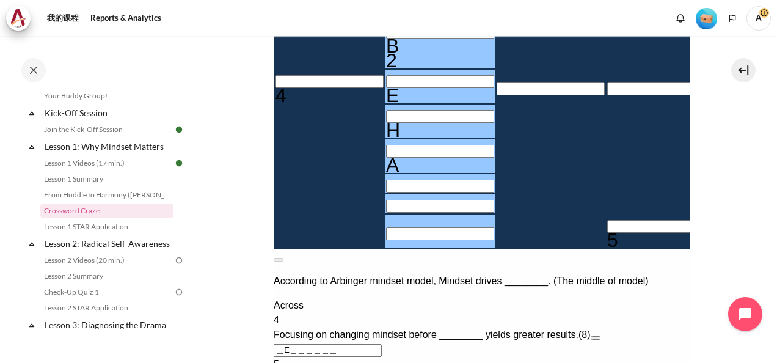
type input "BEHAV＿＿"
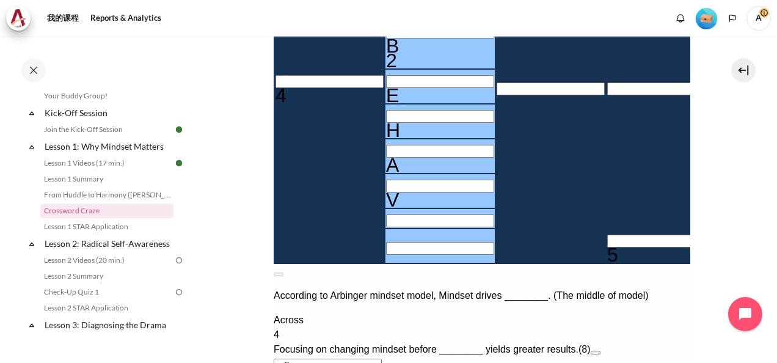
type input "BEHAVI＿"
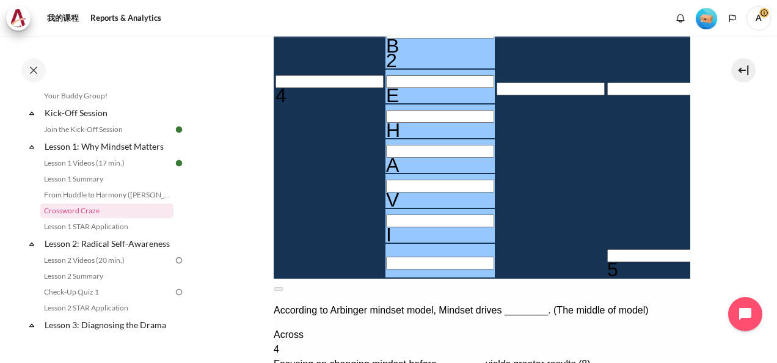
type input "BEHAVIO"
type input "BEHAVIR"
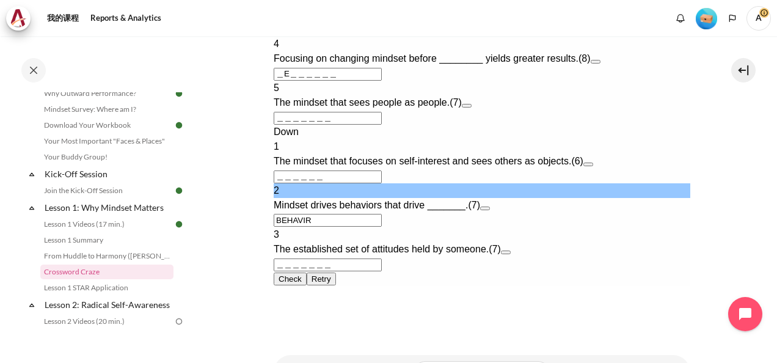
scroll to position [749, 0]
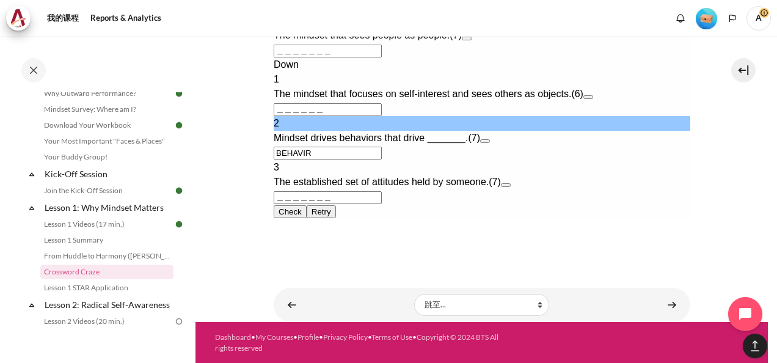
drag, startPoint x: 344, startPoint y: 153, endPoint x: 534, endPoint y: -384, distance: 569.3
type input "＿＿＿＿＿＿＿＿"
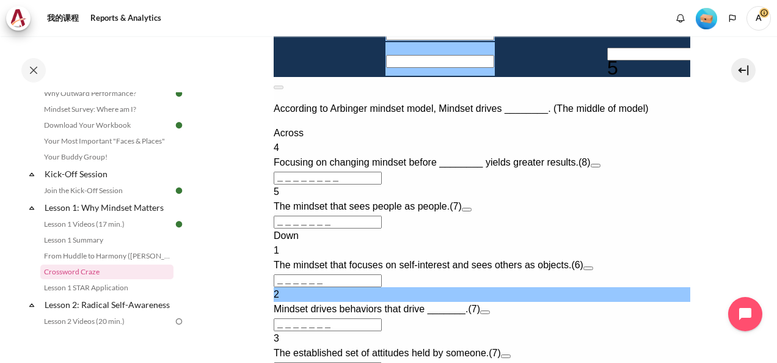
scroll to position [444, 0]
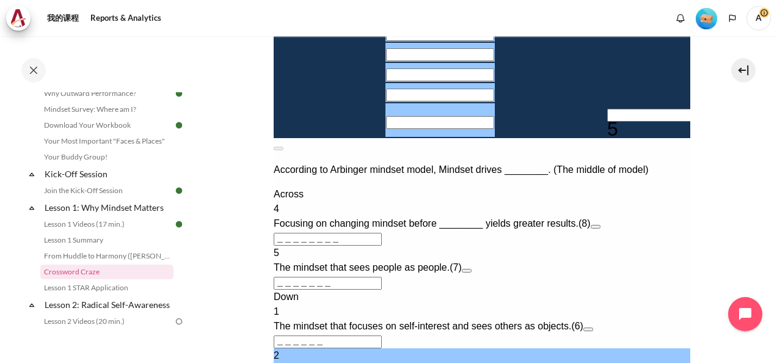
type input "＿＿＿＿＿＿＿"
click at [473, 229] on span "Focusing on changing mindset before ________ yields greater results." at bounding box center [425, 223] width 305 height 10
click at [600, 229] on button "Open extra clue for 4 Across. Focusing on changing mindset before ________ yiel…" at bounding box center [595, 227] width 10 height 4
click at [117, 235] on link "Lesson 1 Summary" at bounding box center [106, 240] width 133 height 15
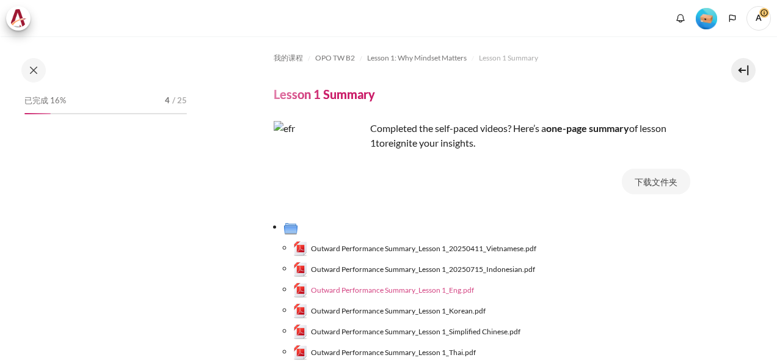
scroll to position [61, 0]
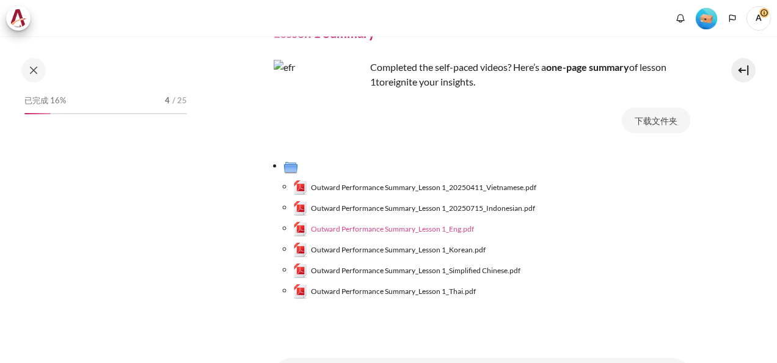
click at [378, 229] on span "Outward Performance Summary_Lesson 1_Eng.pdf" at bounding box center [392, 229] width 163 height 11
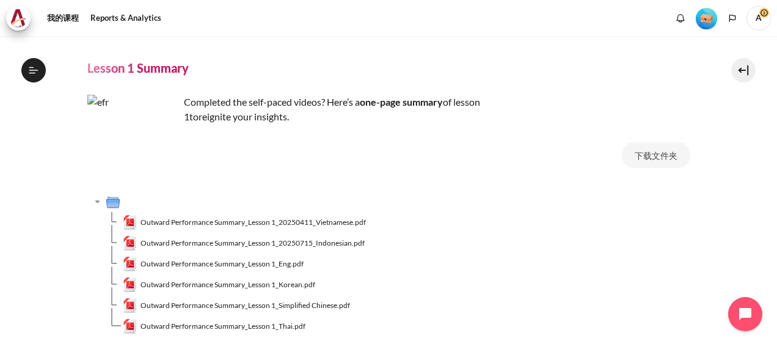
scroll to position [0, 0]
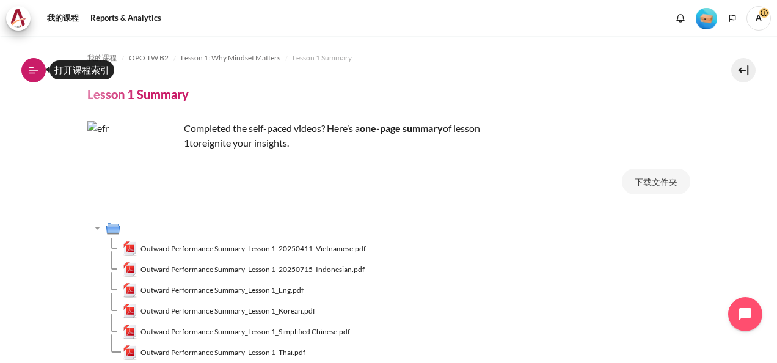
click at [40, 66] on button "打开课程索引" at bounding box center [33, 70] width 24 height 24
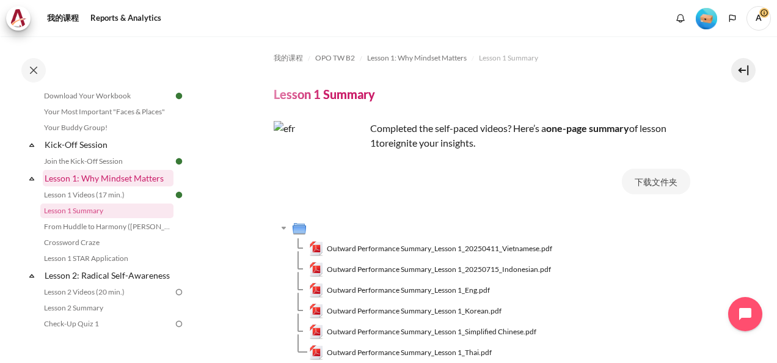
click at [128, 180] on link "Lesson 1: Why Mindset Matters" at bounding box center [108, 178] width 131 height 17
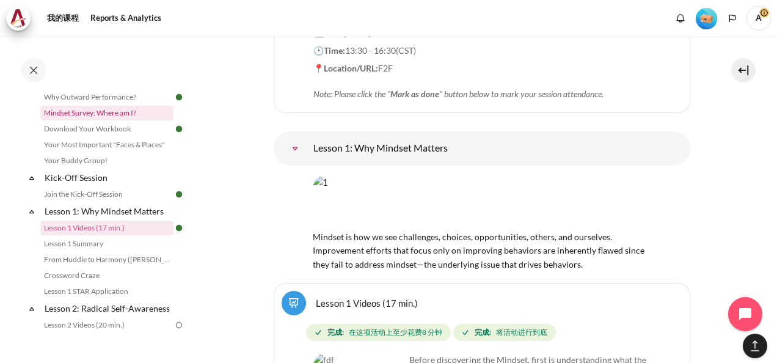
scroll to position [11, 0]
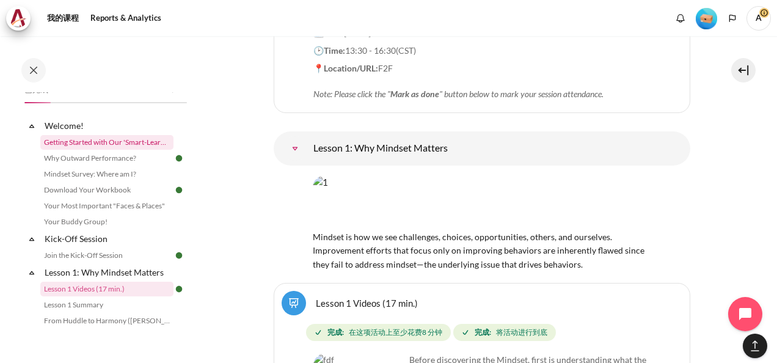
click at [127, 138] on link "Getting Started with Our 'Smart-Learning' Platform" at bounding box center [106, 142] width 133 height 15
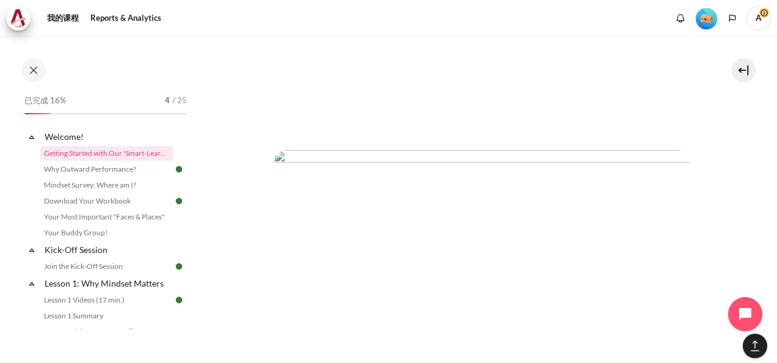
scroll to position [2017, 0]
click at [122, 171] on link "Why Outward Performance?" at bounding box center [106, 169] width 133 height 15
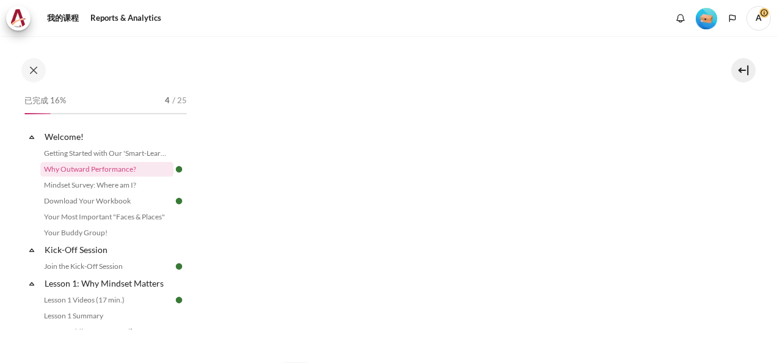
scroll to position [389, 0]
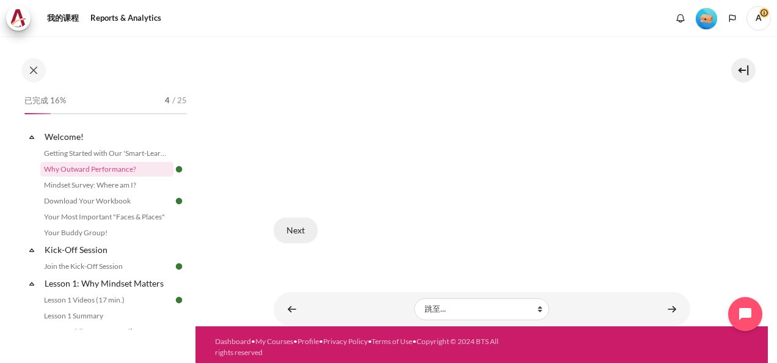
click at [285, 219] on button "Next" at bounding box center [296, 231] width 44 height 26
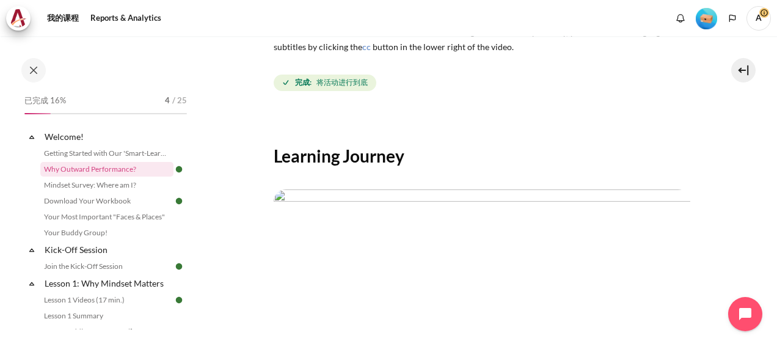
scroll to position [413, 0]
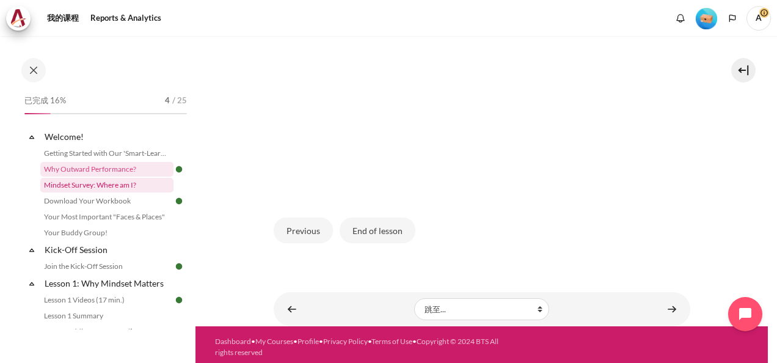
click at [112, 183] on link "Mindset Survey: Where am I?" at bounding box center [106, 185] width 133 height 15
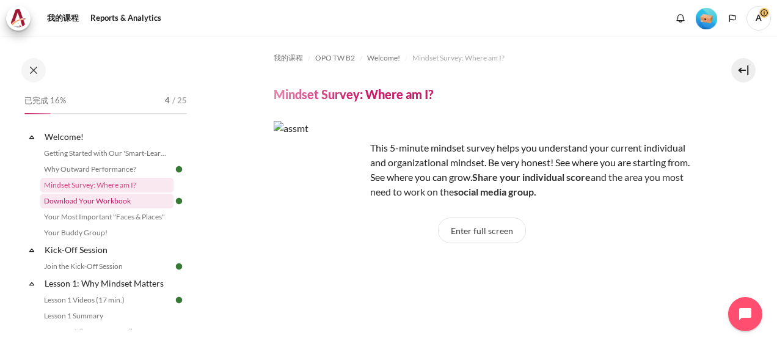
click at [92, 202] on link "Download Your Workbook" at bounding box center [106, 201] width 133 height 15
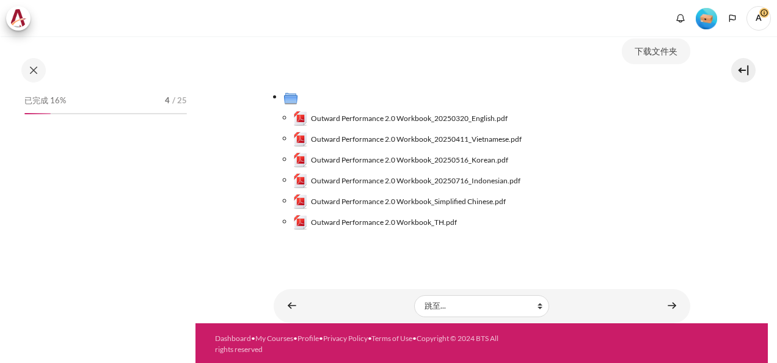
scroll to position [215, 0]
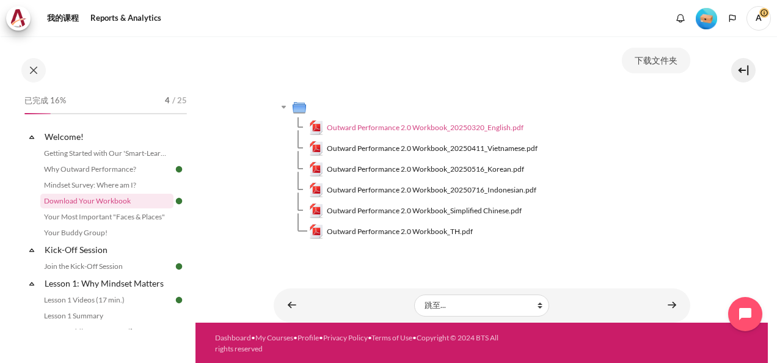
click at [491, 128] on span "Outward Performance 2.0 Workbook_20250320_English.pdf" at bounding box center [425, 127] width 197 height 11
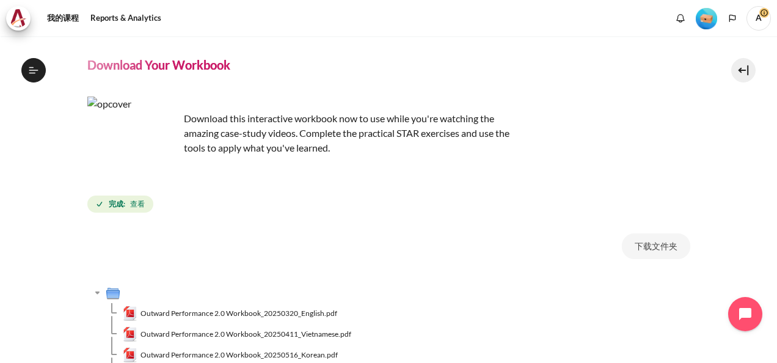
scroll to position [21, 0]
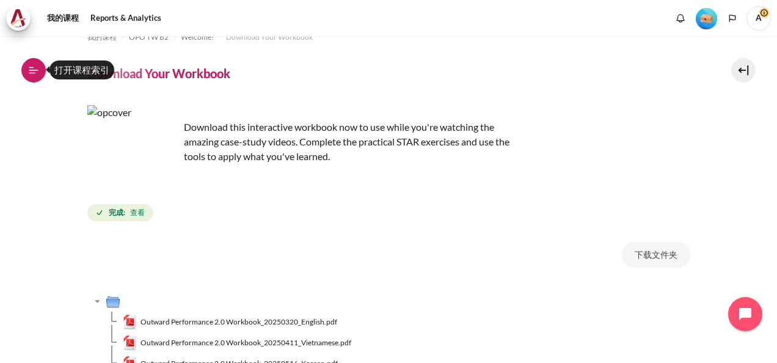
click at [31, 73] on icon at bounding box center [32, 73] width 7 height 1
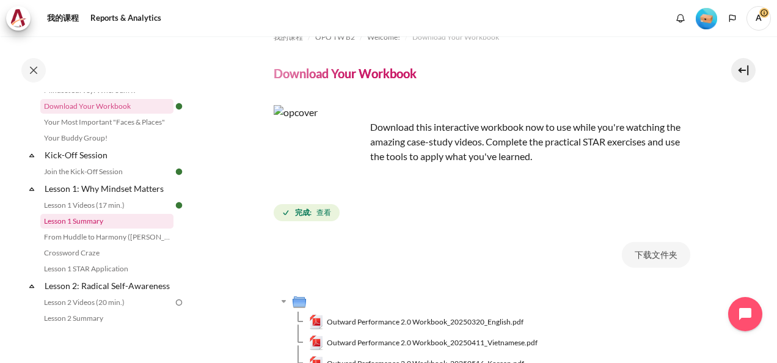
scroll to position [122, 0]
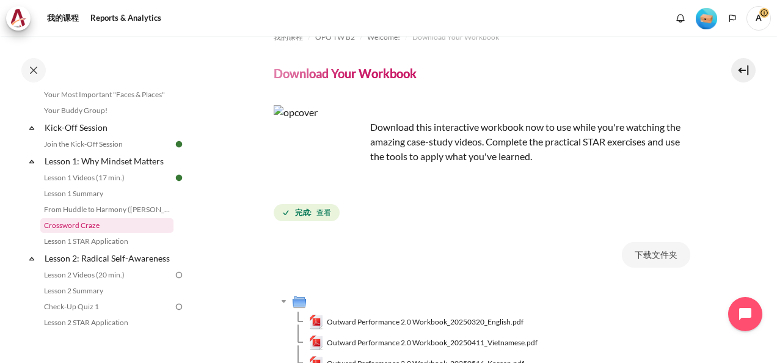
click at [83, 224] on link "Crossword Craze" at bounding box center [106, 225] width 133 height 15
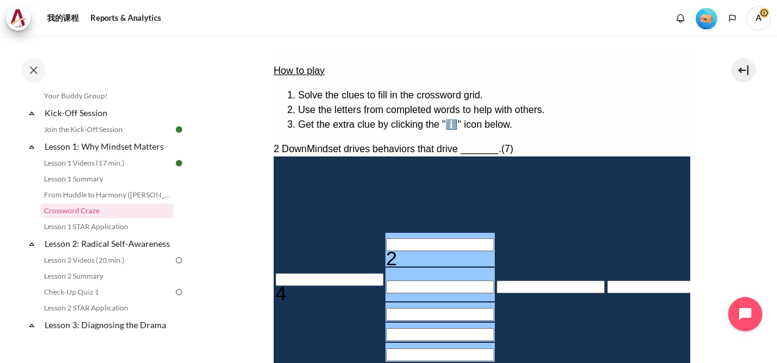
scroll to position [183, 0]
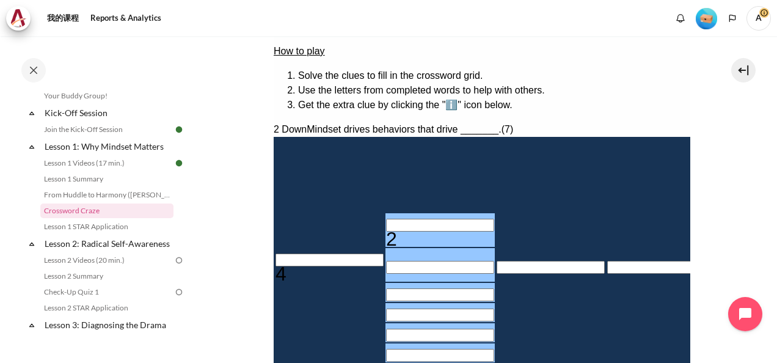
click at [433, 124] on span "Mindset drives behaviors that drive _______." at bounding box center [403, 129] width 194 height 10
click at [421, 124] on span "Mindset drives behaviors that drive _______." at bounding box center [403, 129] width 194 height 10
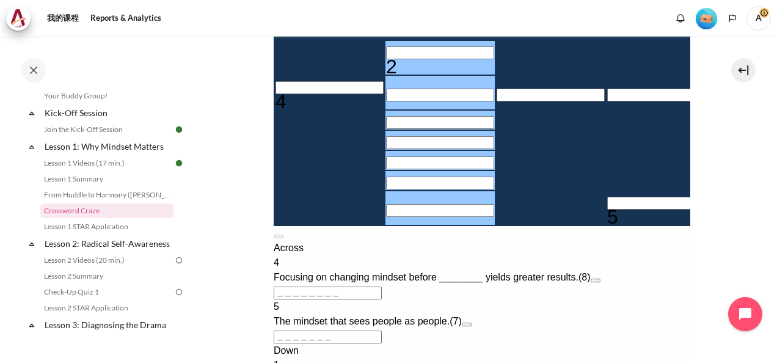
scroll to position [367, 0]
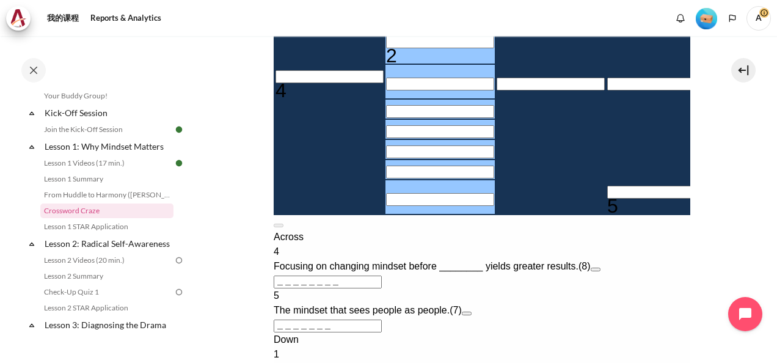
click at [386, 48] on input "Row 4, Column 2. 2 Down. Mindset drives behaviors that drive _______., Letter 1…" at bounding box center [440, 41] width 108 height 13
type input "R＿＿＿＿＿＿"
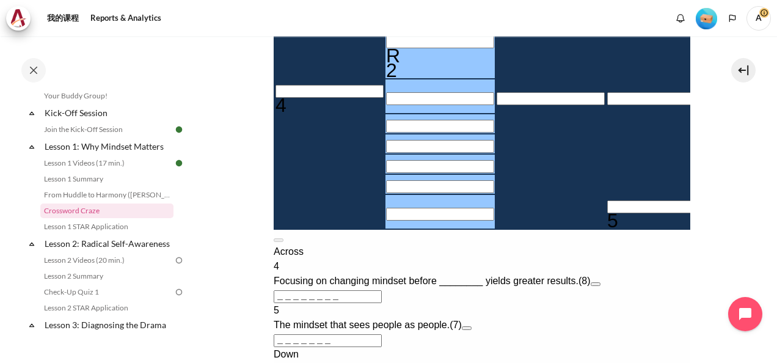
type input "＿E＿＿＿＿＿＿"
type input "RE＿＿＿＿＿"
type input "RES＿＿＿＿"
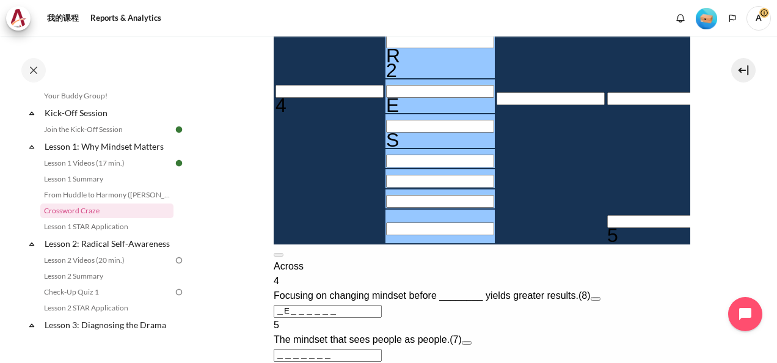
type input "RESU＿＿＿"
type input "RESUL＿＿"
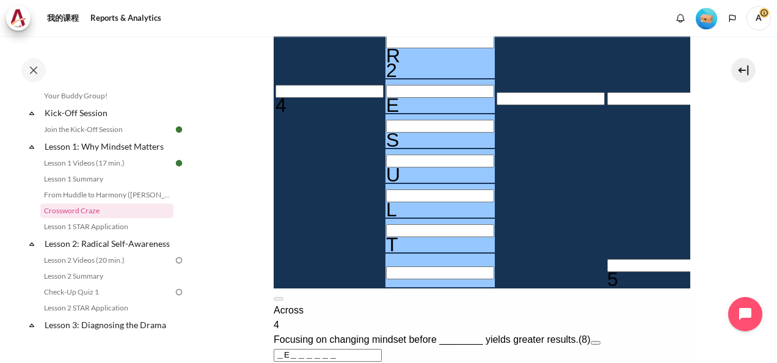
scroll to position [550, 0]
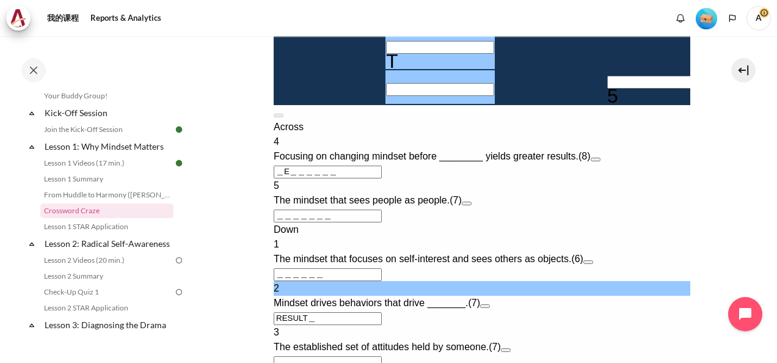
click at [465, 161] on span "Focusing on changing mindset before ________ yields greater results." at bounding box center [425, 156] width 305 height 10
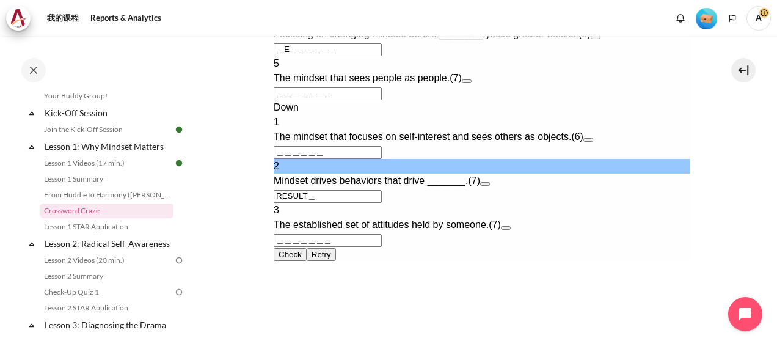
drag, startPoint x: 326, startPoint y: 229, endPoint x: 540, endPoint y: -226, distance: 503.1
click at [315, 203] on input "RESULT＿" at bounding box center [327, 196] width 108 height 13
type input "RESULTS"
click at [306, 261] on button "Check Check the characters. The responses will be marked as correct, incorrect,…" at bounding box center [289, 254] width 33 height 13
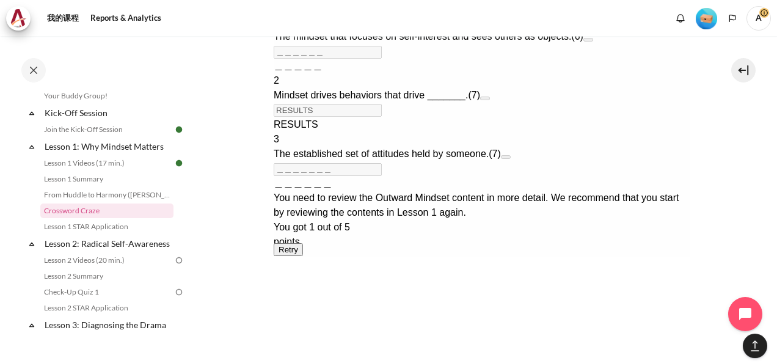
scroll to position [795, 0]
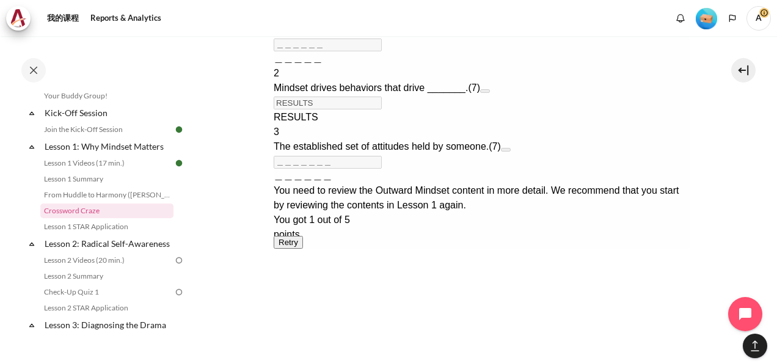
click at [303, 249] on button "Retry Retry the task. Reset all responses and start the task over again." at bounding box center [287, 242] width 29 height 13
type input "＿＿＿＿＿＿＿＿"
type input "＿＿＿＿＿＿＿"
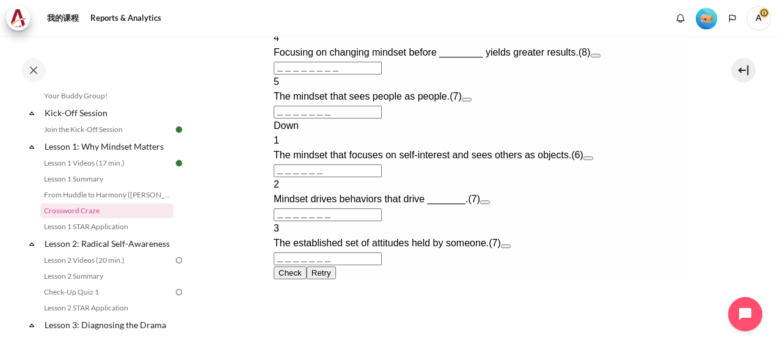
scroll to position [505, 0]
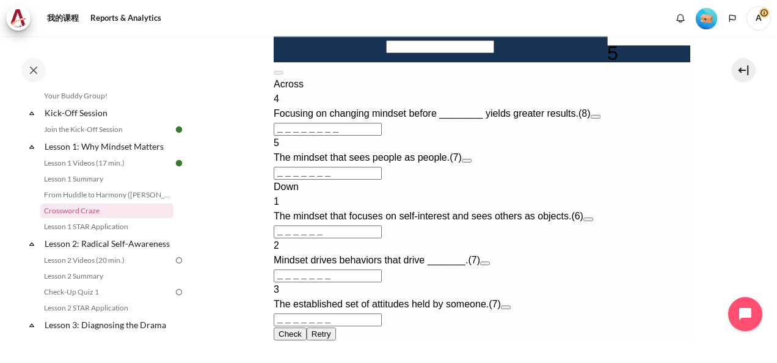
click at [474, 119] on span "Focusing on changing mindset before ________ yields greater results." at bounding box center [425, 113] width 305 height 10
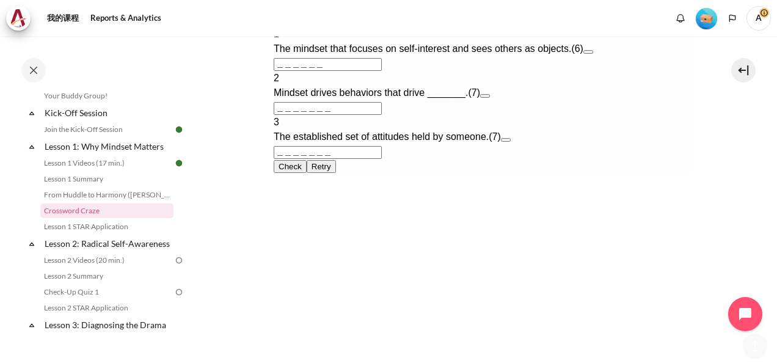
scroll to position [749, 0]
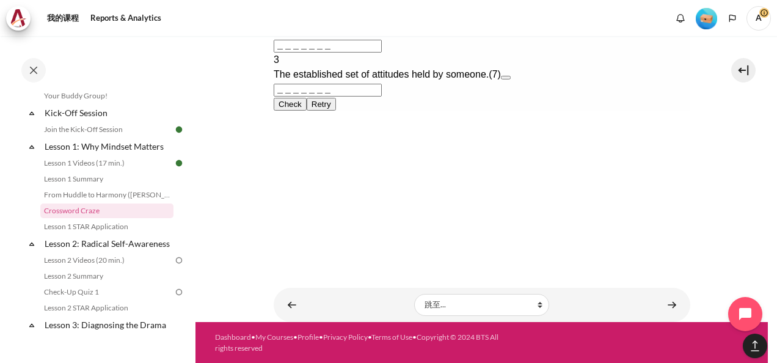
click at [293, 53] on input "＿＿＿＿＿＿＿" at bounding box center [327, 46] width 108 height 13
click at [285, 53] on input "＿＿＿＿＿＿＿" at bounding box center [327, 46] width 108 height 13
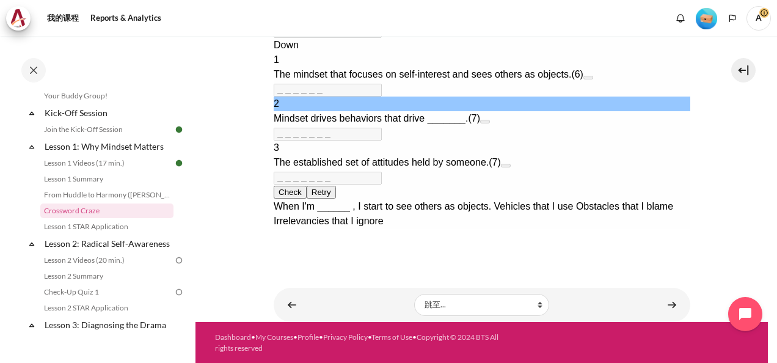
scroll to position [345, 0]
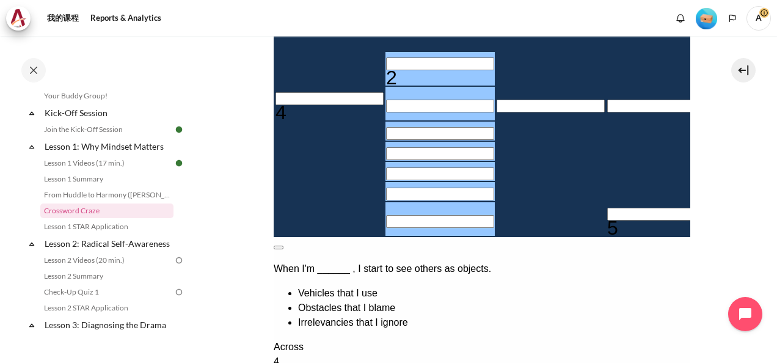
click at [424, 262] on p "When I'm ______ , I start to see others as objects." at bounding box center [481, 269] width 417 height 15
drag, startPoint x: 665, startPoint y: 202, endPoint x: 580, endPoint y: 339, distance: 160.6
click at [580, 339] on div "How to play Solve the clues to fill in the crossword grid. Use the letters from…" at bounding box center [481, 238] width 417 height 731
click at [283, 246] on button at bounding box center [278, 248] width 10 height 4
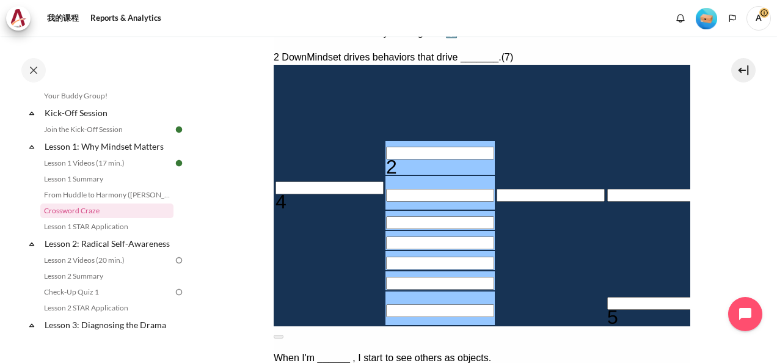
scroll to position [153, 0]
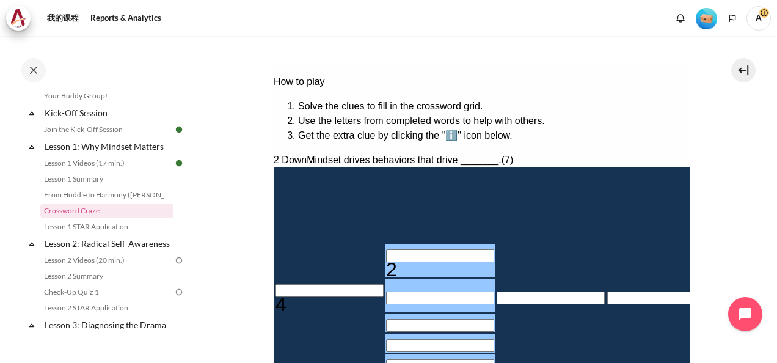
click at [421, 155] on span "Mindset drives behaviors that drive _______." at bounding box center [403, 160] width 194 height 10
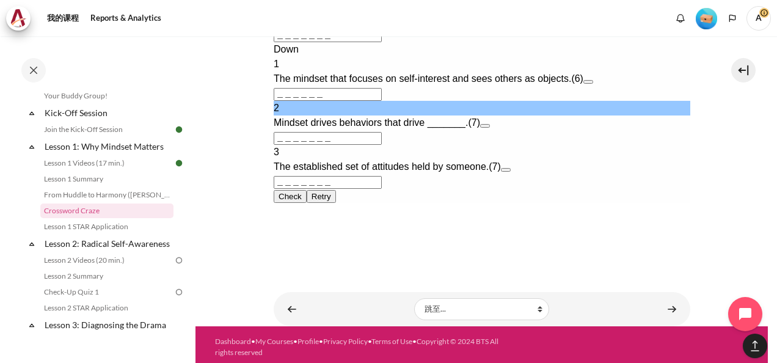
scroll to position [749, 0]
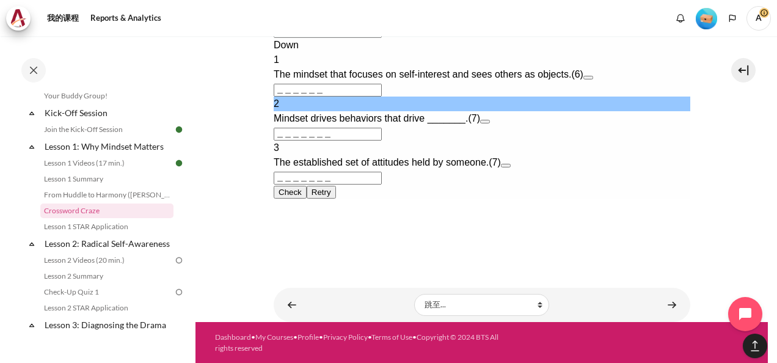
click at [277, 97] on input "＿＿＿＿＿＿" at bounding box center [327, 90] width 108 height 13
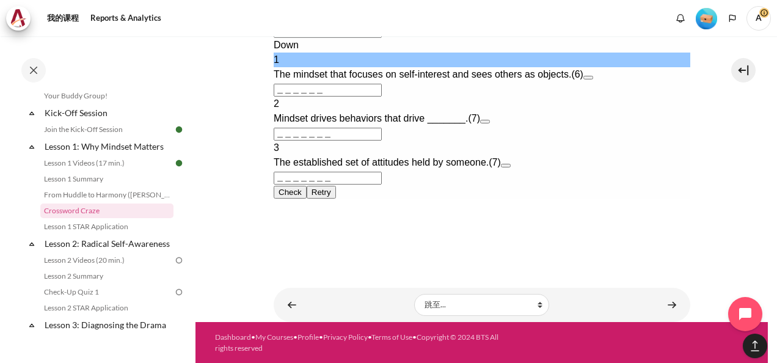
click at [278, 97] on input "＿＿＿＿＿＿" at bounding box center [327, 90] width 108 height 13
paste input "INWARD"
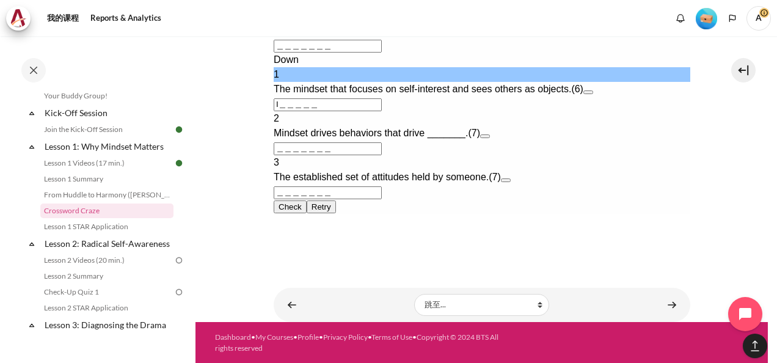
click at [299, 213] on button "Check Check the characters. The responses will be marked as correct, incorrect,…" at bounding box center [289, 206] width 33 height 13
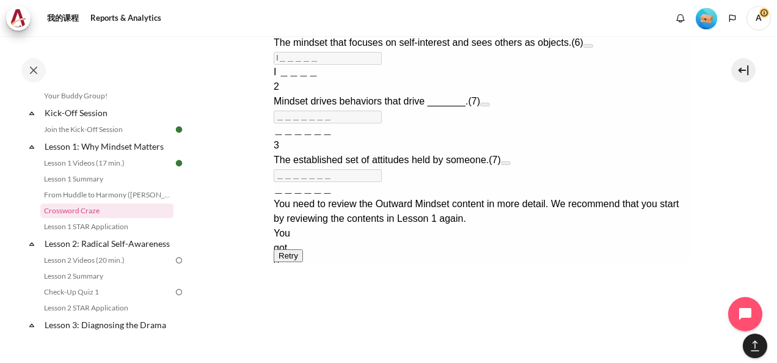
scroll to position [872, 0]
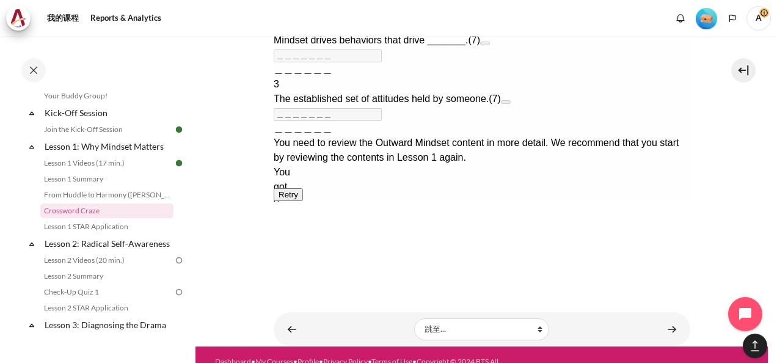
click at [303, 201] on button "Retry Retry the task. Reset all responses and start the task over again." at bounding box center [287, 194] width 29 height 13
type input "＿＿＿＿＿＿"
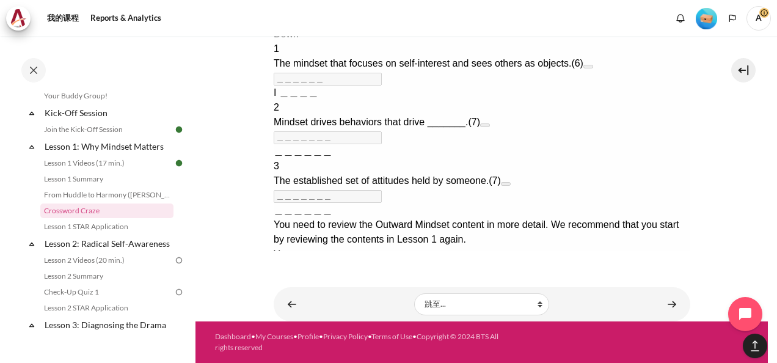
scroll to position [749, 0]
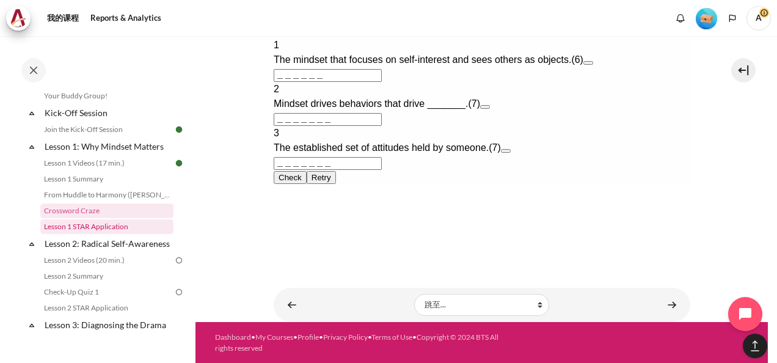
click at [108, 226] on link "Lesson 1 STAR Application" at bounding box center [106, 226] width 133 height 15
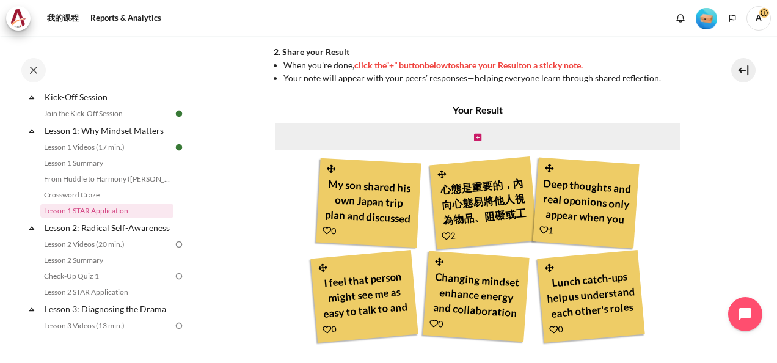
scroll to position [367, 0]
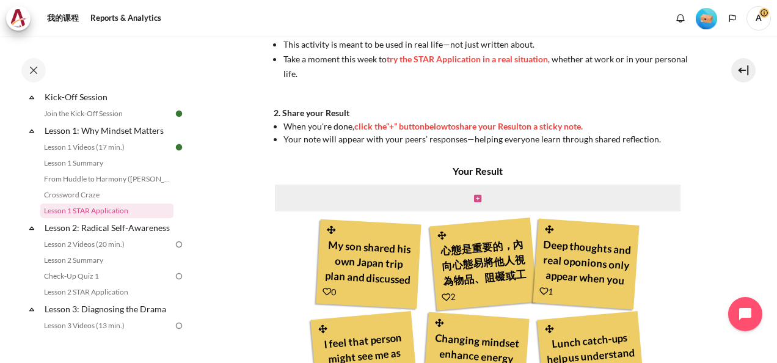
click at [474, 196] on icon "内容" at bounding box center [477, 198] width 7 height 9
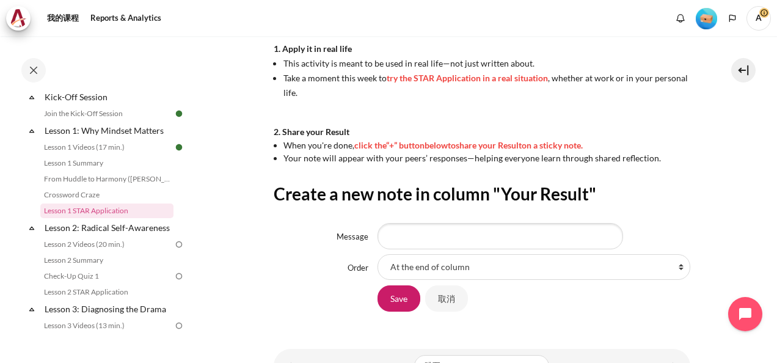
scroll to position [367, 0]
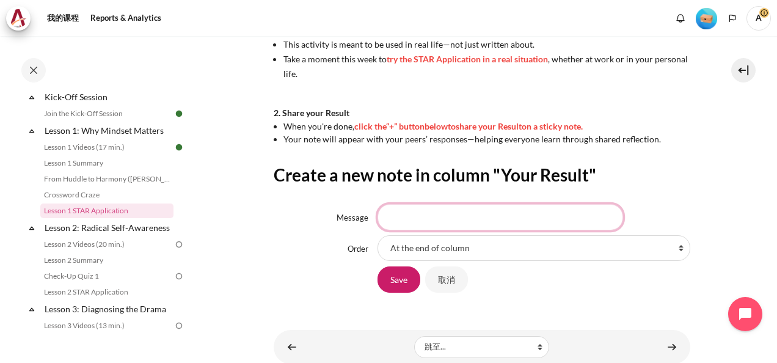
click at [408, 218] on input "Message" at bounding box center [501, 217] width 246 height 26
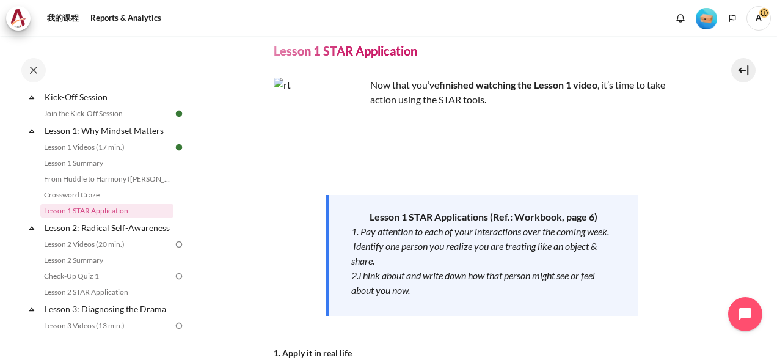
scroll to position [0, 0]
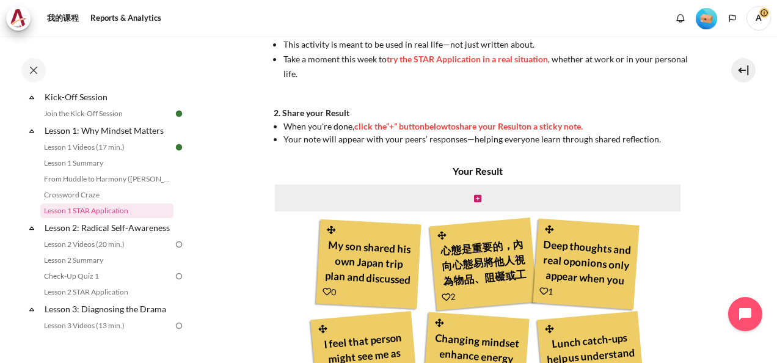
click at [443, 296] on icon "内容" at bounding box center [446, 297] width 9 height 9
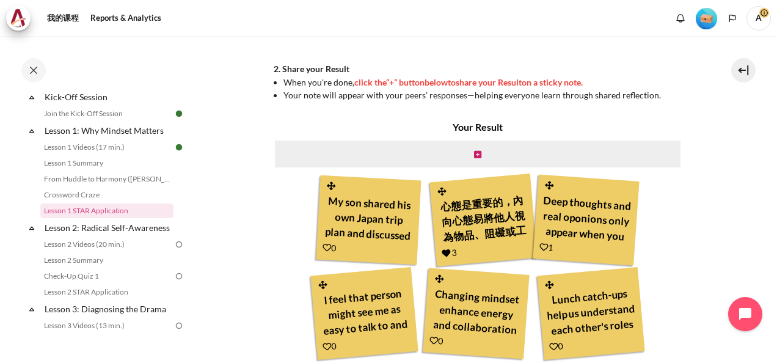
scroll to position [428, 0]
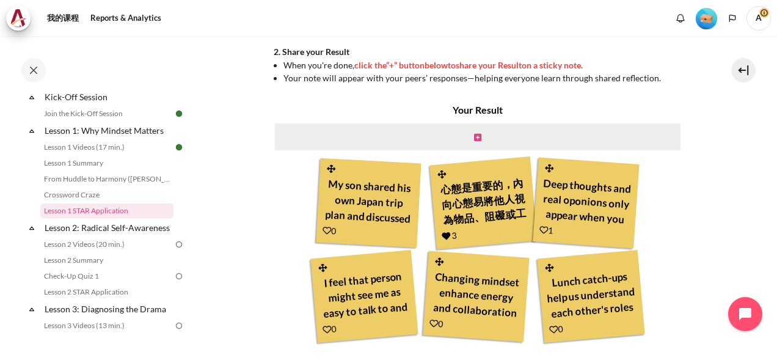
click at [478, 135] on icon "内容" at bounding box center [477, 137] width 7 height 9
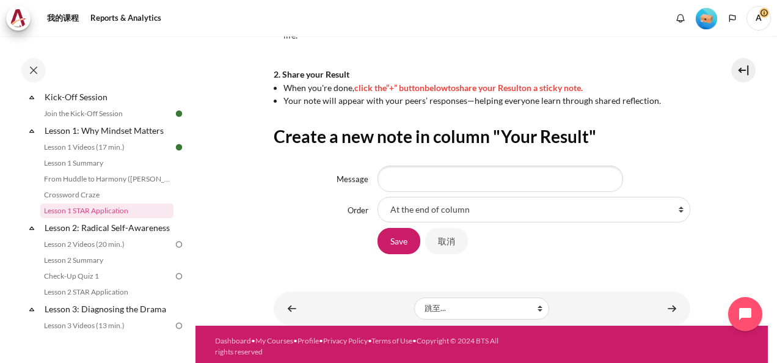
scroll to position [409, 0]
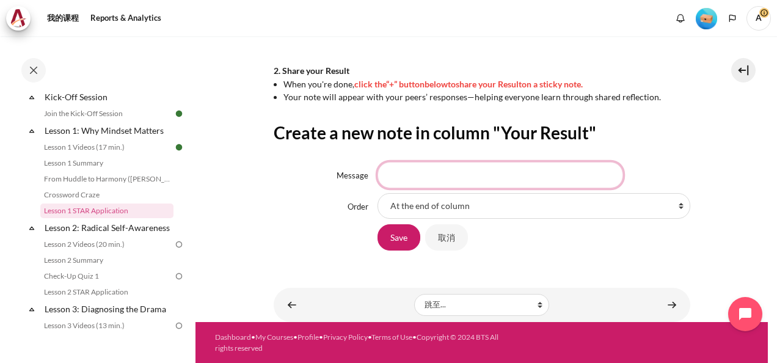
click at [397, 177] on input "Message" at bounding box center [501, 175] width 246 height 26
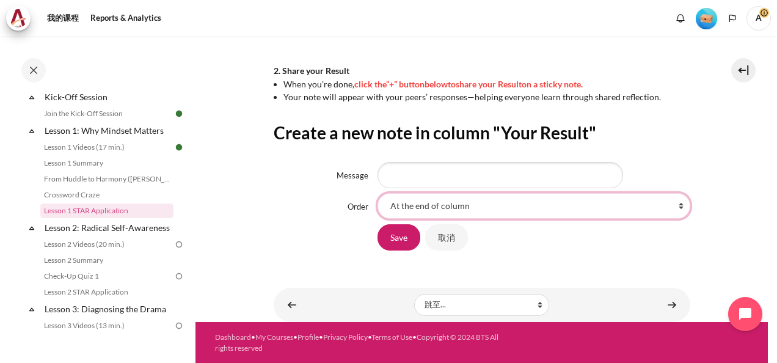
click at [426, 204] on select "At the end of column First place in column After 'My son shared his own Japan t…" at bounding box center [534, 206] width 313 height 26
select select "3"
click at [378, 193] on select "At the end of column First place in column After 'My son shared his own Japan t…" at bounding box center [534, 206] width 313 height 26
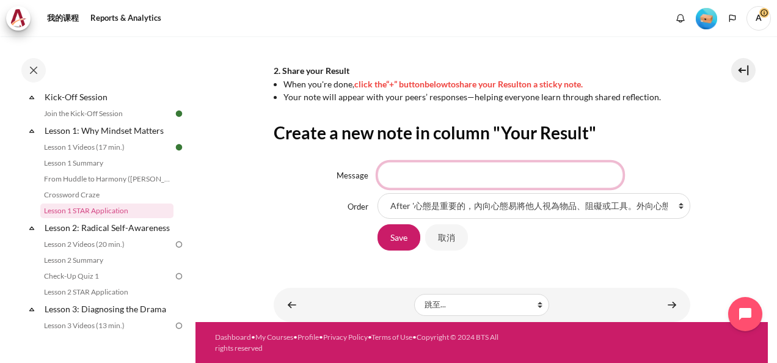
click at [419, 178] on input "Message" at bounding box center [501, 175] width 246 height 26
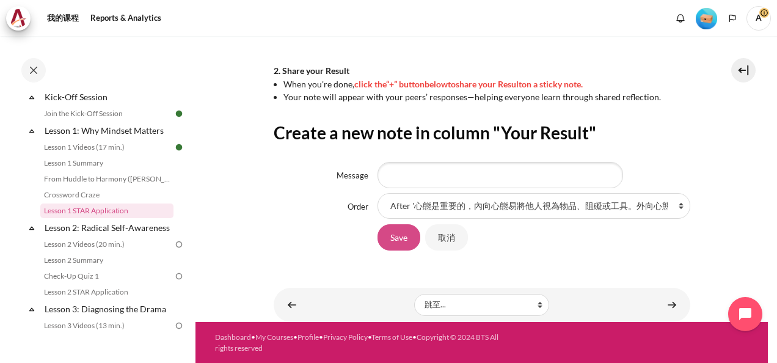
click at [399, 240] on input "Save" at bounding box center [399, 237] width 43 height 26
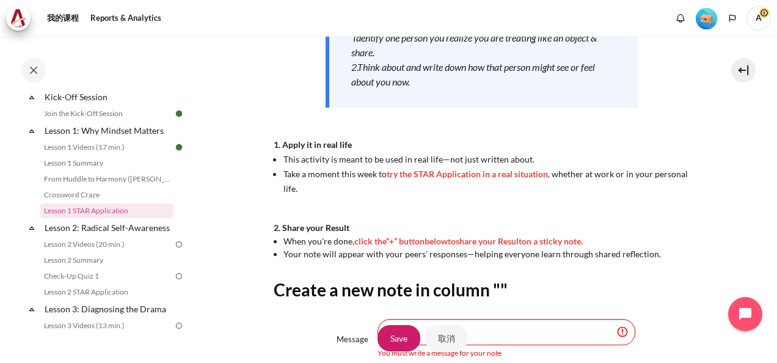
scroll to position [374, 0]
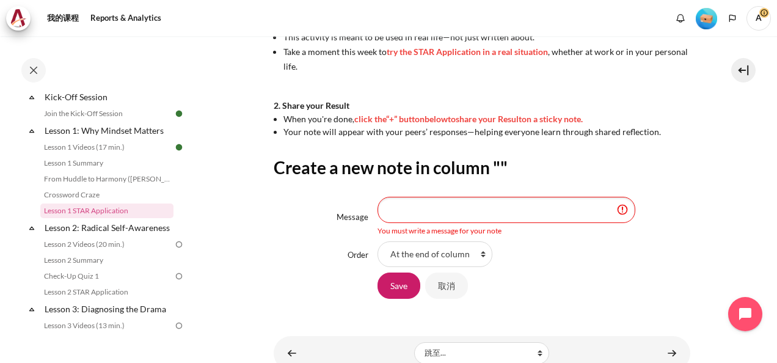
click at [499, 210] on input "Message" at bounding box center [507, 210] width 258 height 26
type input "p"
type input "/"
type input "4"
type input "外向心態"
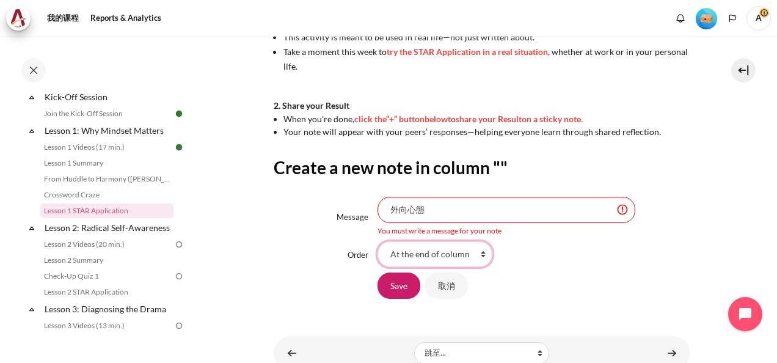
click at [428, 252] on select "At the end of column First place in column" at bounding box center [435, 254] width 115 height 26
select select "1"
click at [378, 241] on select "At the end of column First place in column" at bounding box center [435, 254] width 115 height 26
click at [394, 286] on input "Save" at bounding box center [399, 286] width 43 height 26
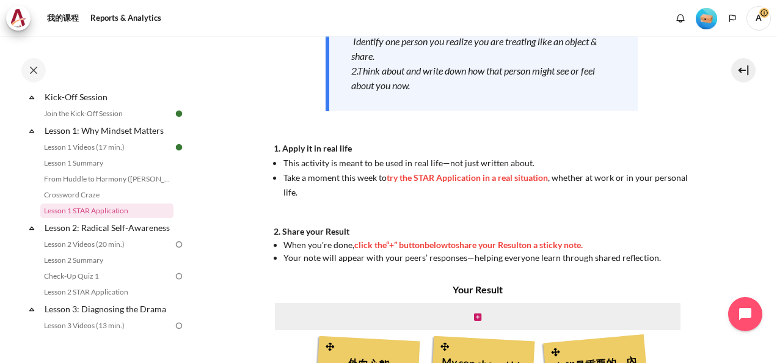
scroll to position [301, 0]
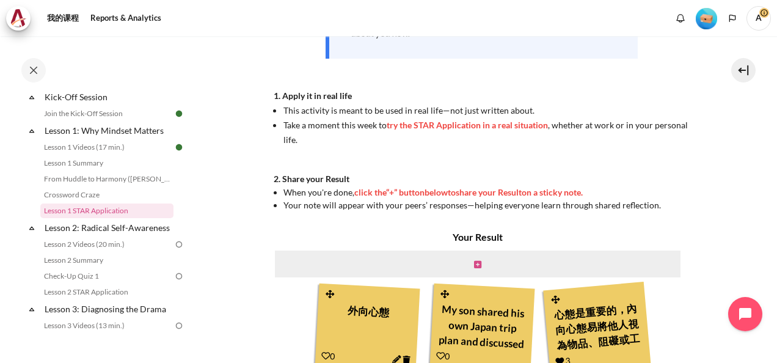
click at [476, 262] on icon "内容" at bounding box center [477, 264] width 7 height 9
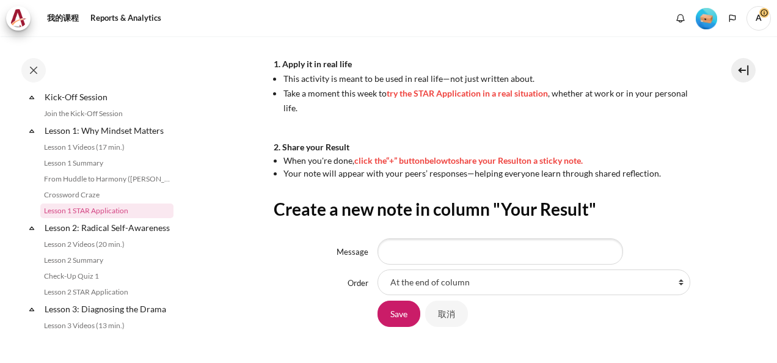
scroll to position [409, 0]
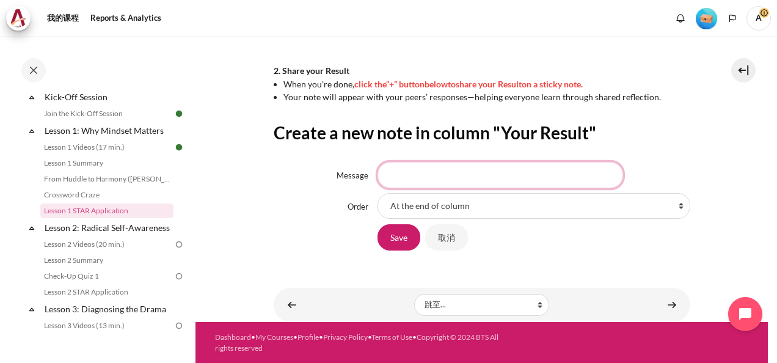
click at [417, 163] on input "Message" at bounding box center [501, 175] width 246 height 26
type input "心態決定一切"
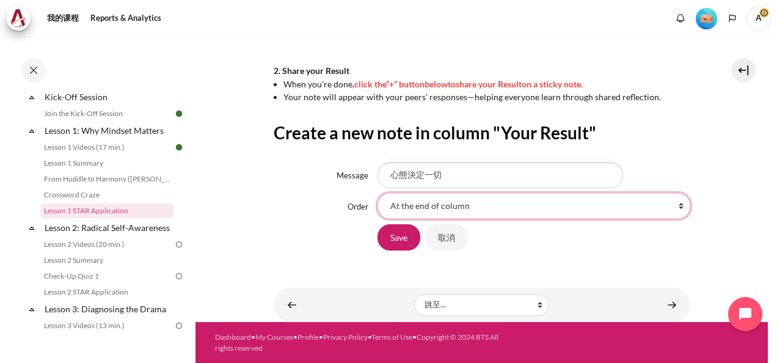
click at [422, 207] on select "At the end of column First place in column After '外向心態 ' After 'My son shared h…" at bounding box center [534, 206] width 313 height 26
select select "4"
click at [378, 193] on select "At the end of column First place in column After '外向心態 ' After 'My son shared h…" at bounding box center [534, 206] width 313 height 26
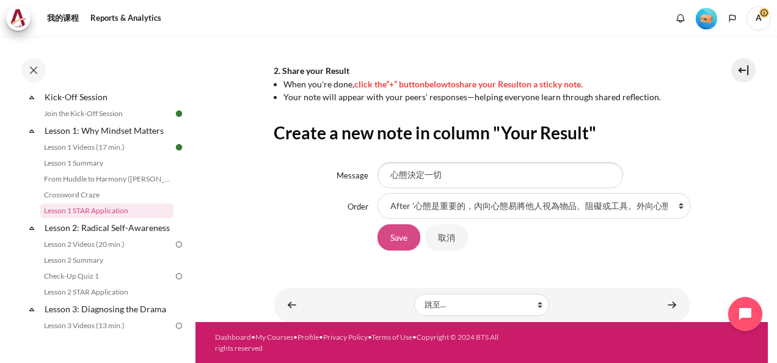
click at [400, 243] on input "Save" at bounding box center [399, 237] width 43 height 26
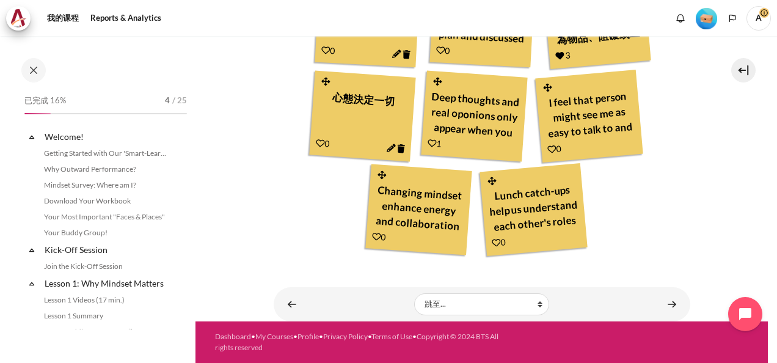
scroll to position [153, 0]
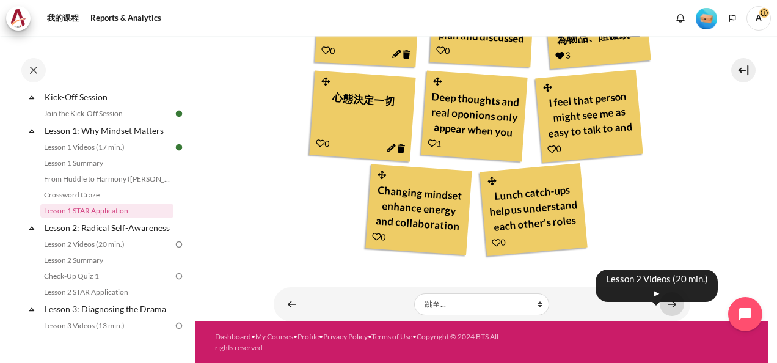
click at [661, 304] on link "内容" at bounding box center [672, 304] width 24 height 24
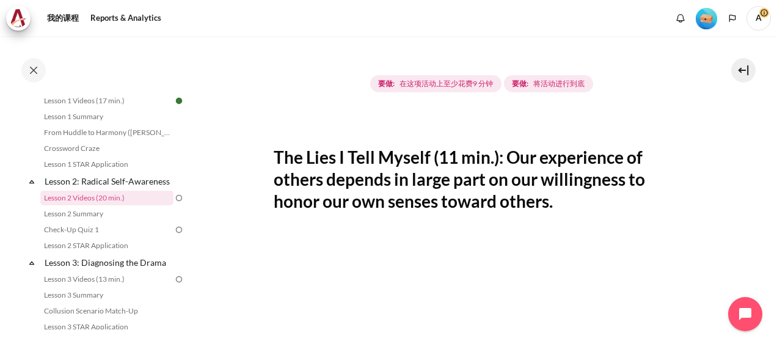
scroll to position [122, 0]
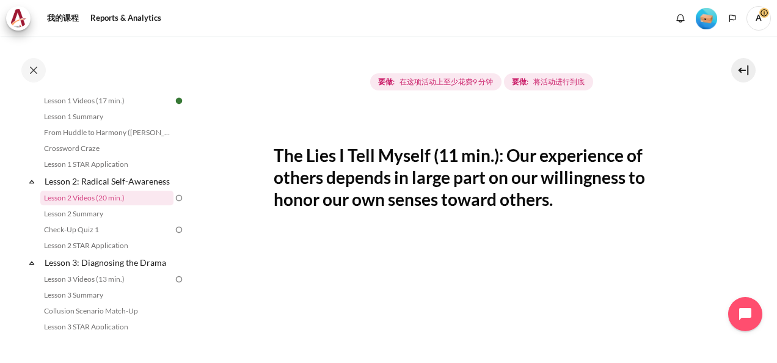
drag, startPoint x: 509, startPoint y: 158, endPoint x: 595, endPoint y: 199, distance: 96.2
click at [595, 199] on h2 "The Lies I Tell Myself (11 min.): Our experience of others depends in large par…" at bounding box center [482, 177] width 417 height 67
drag, startPoint x: 595, startPoint y: 199, endPoint x: 545, endPoint y: 161, distance: 63.7
copy h2 "Our experience of others depends in large part on our willingness to honor our …"
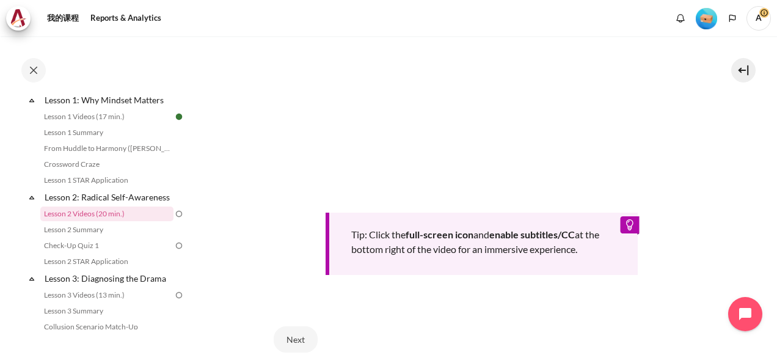
scroll to position [467, 0]
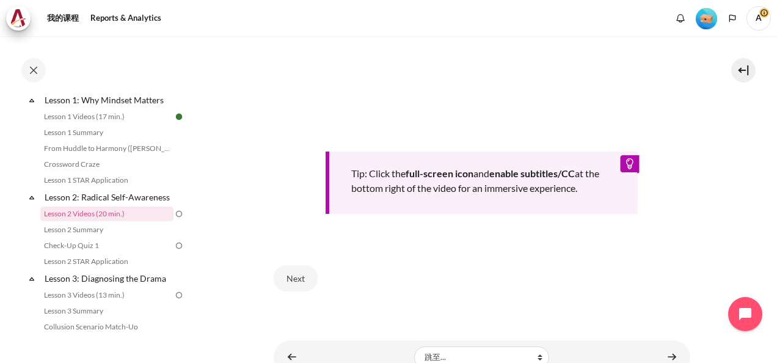
click at [561, 175] on b "enable subtitles/CC" at bounding box center [533, 173] width 86 height 12
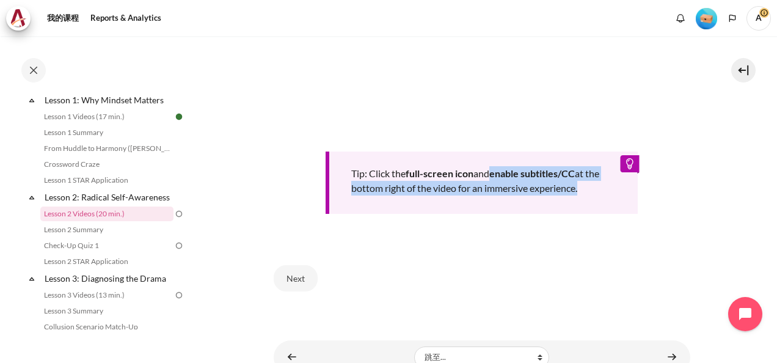
drag, startPoint x: 495, startPoint y: 170, endPoint x: 592, endPoint y: 189, distance: 99.0
click at [592, 189] on div "Tip: Click the full-screen icon and enable subtitles/CC at the bottom right of …" at bounding box center [482, 183] width 313 height 62
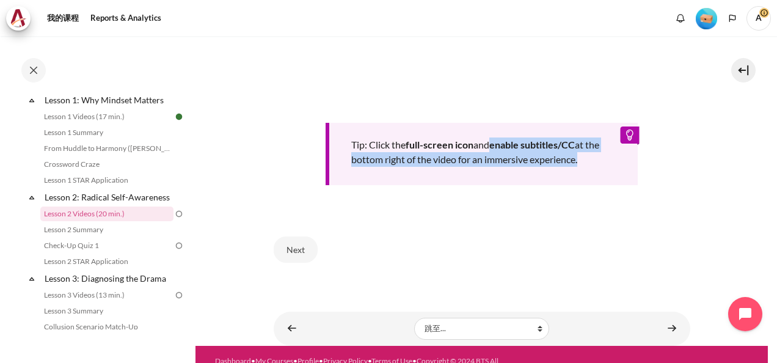
scroll to position [516, 0]
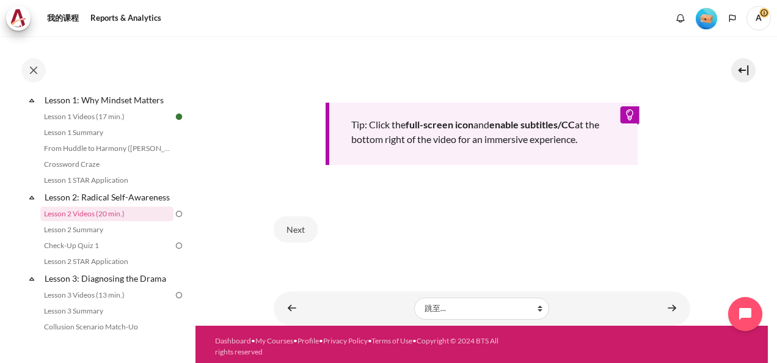
click at [624, 116] on div "Tip: Click the full-screen icon and enable subtitles/CC at the bottom right of …" at bounding box center [482, 134] width 313 height 62
click at [624, 114] on div "Tip: Click the full-screen icon and enable subtitles/CC at the bottom right of …" at bounding box center [482, 134] width 313 height 62
click at [299, 232] on button "Next" at bounding box center [296, 229] width 44 height 26
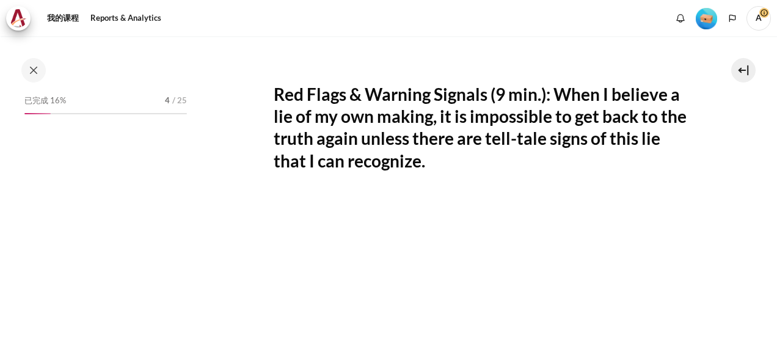
scroll to position [199, 0]
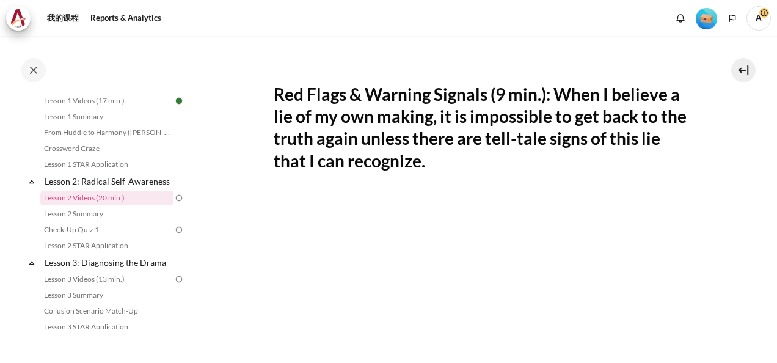
drag, startPoint x: 273, startPoint y: 90, endPoint x: 506, endPoint y: 166, distance: 245.3
click at [506, 166] on section "我的课程 OPO TW B2 Lesson 2: Radical Self-Awareness Lesson 2 Videos (20 min.) Lesso…" at bounding box center [482, 267] width 573 height 828
drag, startPoint x: 506, startPoint y: 166, endPoint x: 433, endPoint y: 147, distance: 75.8
copy h2 "Red Flags & Warning Signals (9 min.): When I believe a lie of my own making, it…"
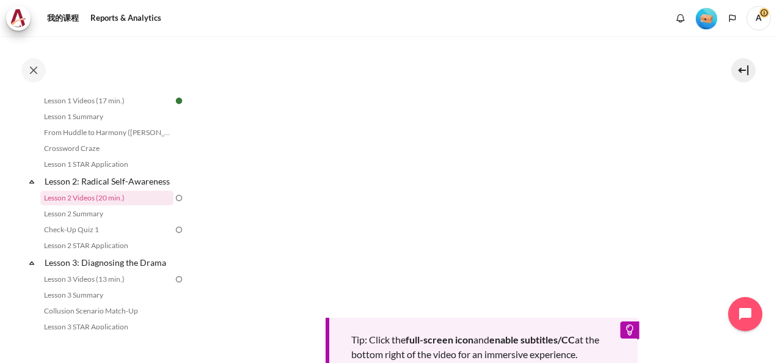
scroll to position [306, 0]
